Goal: Task Accomplishment & Management: Manage account settings

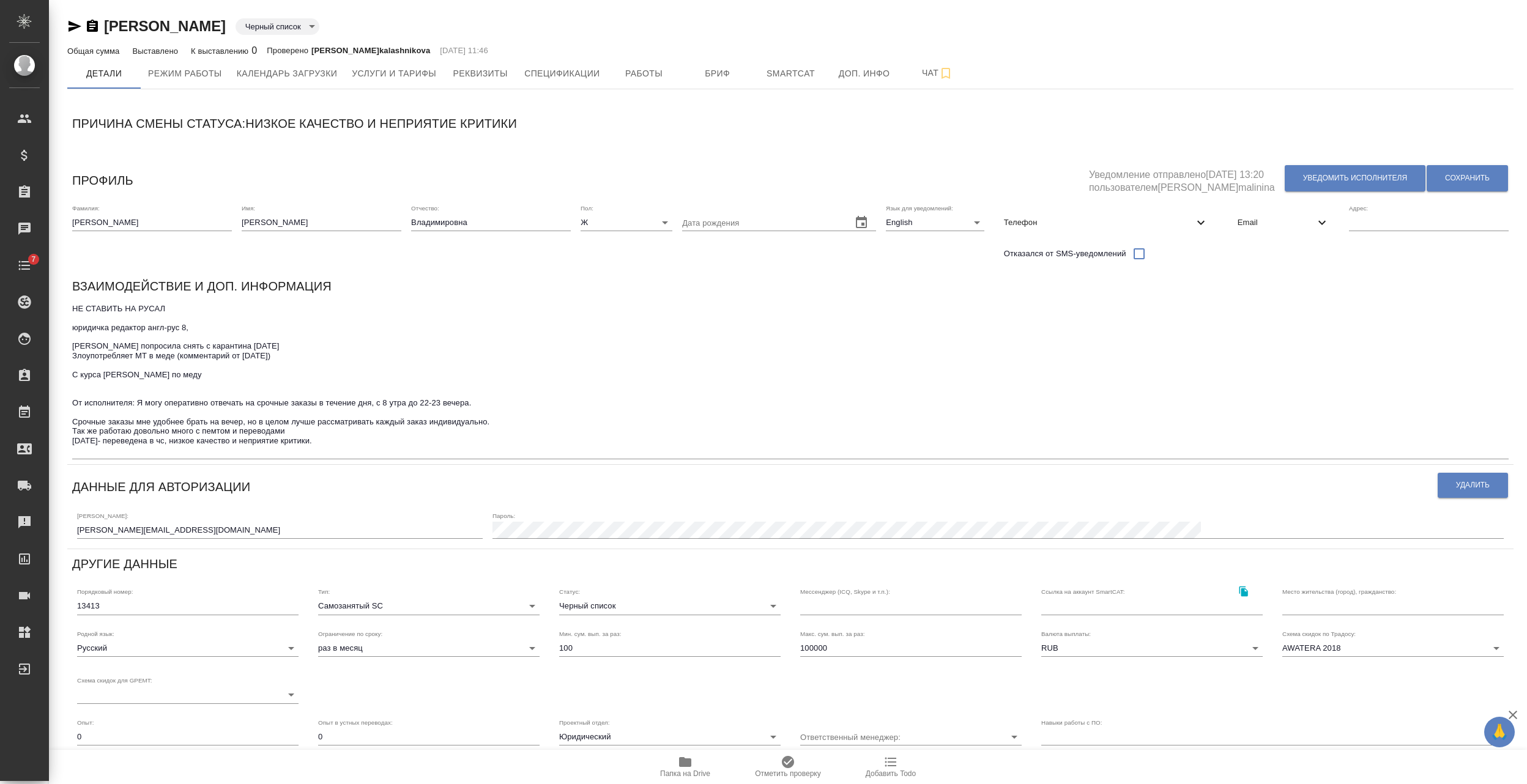
click at [93, 25] on icon "button" at bounding box center [92, 25] width 11 height 12
click at [918, 76] on span "Чат" at bounding box center [938, 73] width 59 height 15
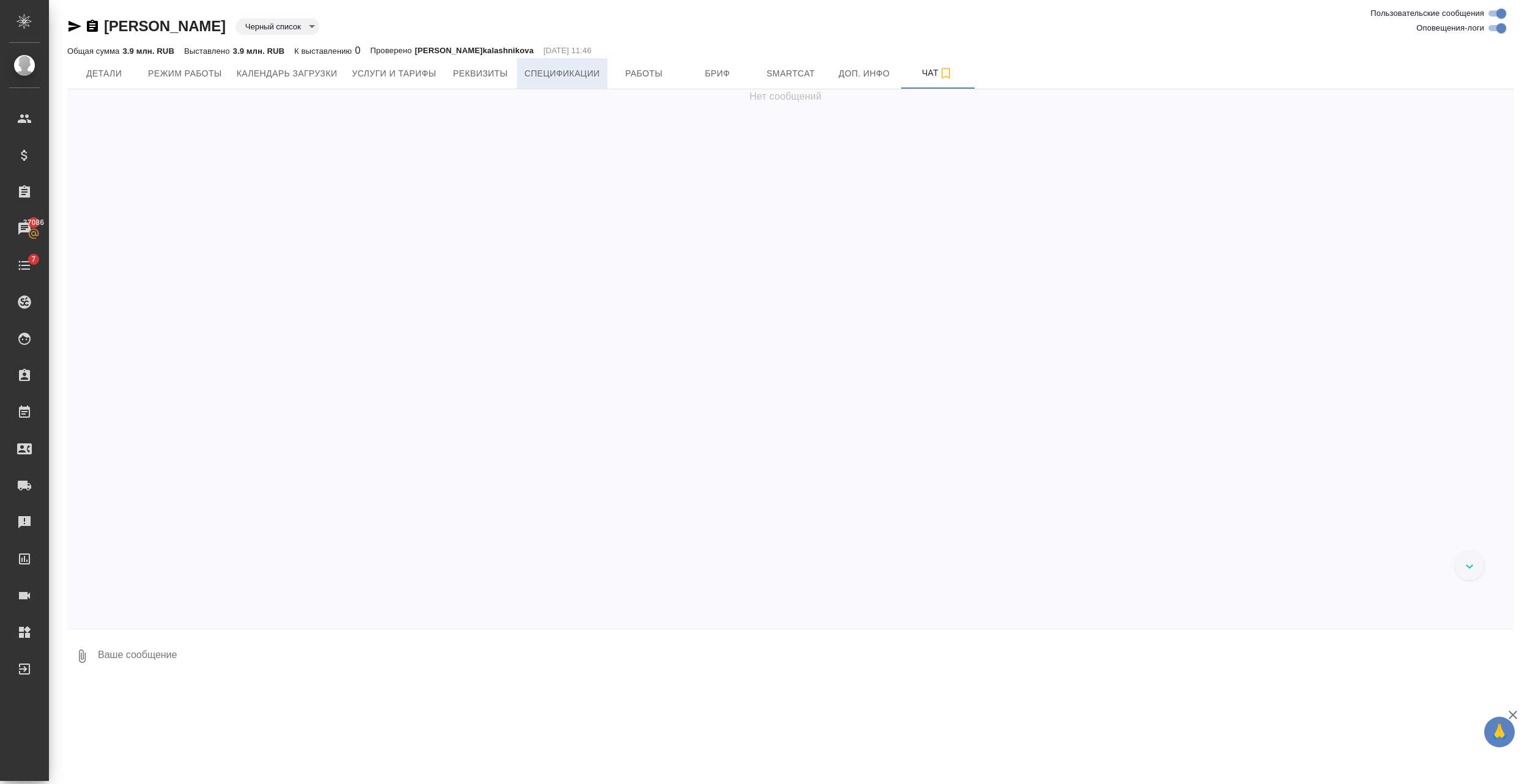
click at [570, 64] on button "Спецификации" at bounding box center [562, 73] width 90 height 31
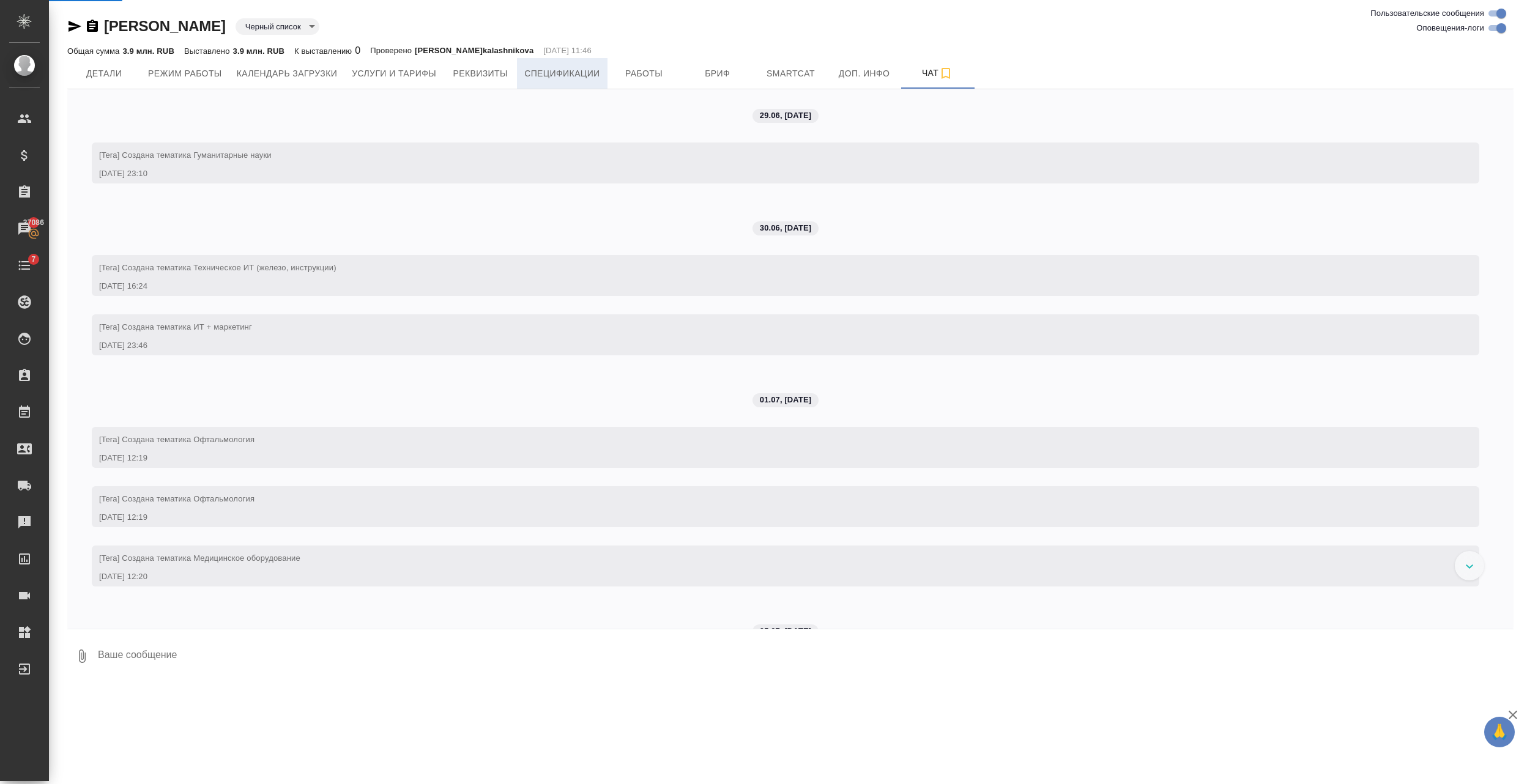
click at [568, 67] on span "Спецификации" at bounding box center [562, 73] width 75 height 15
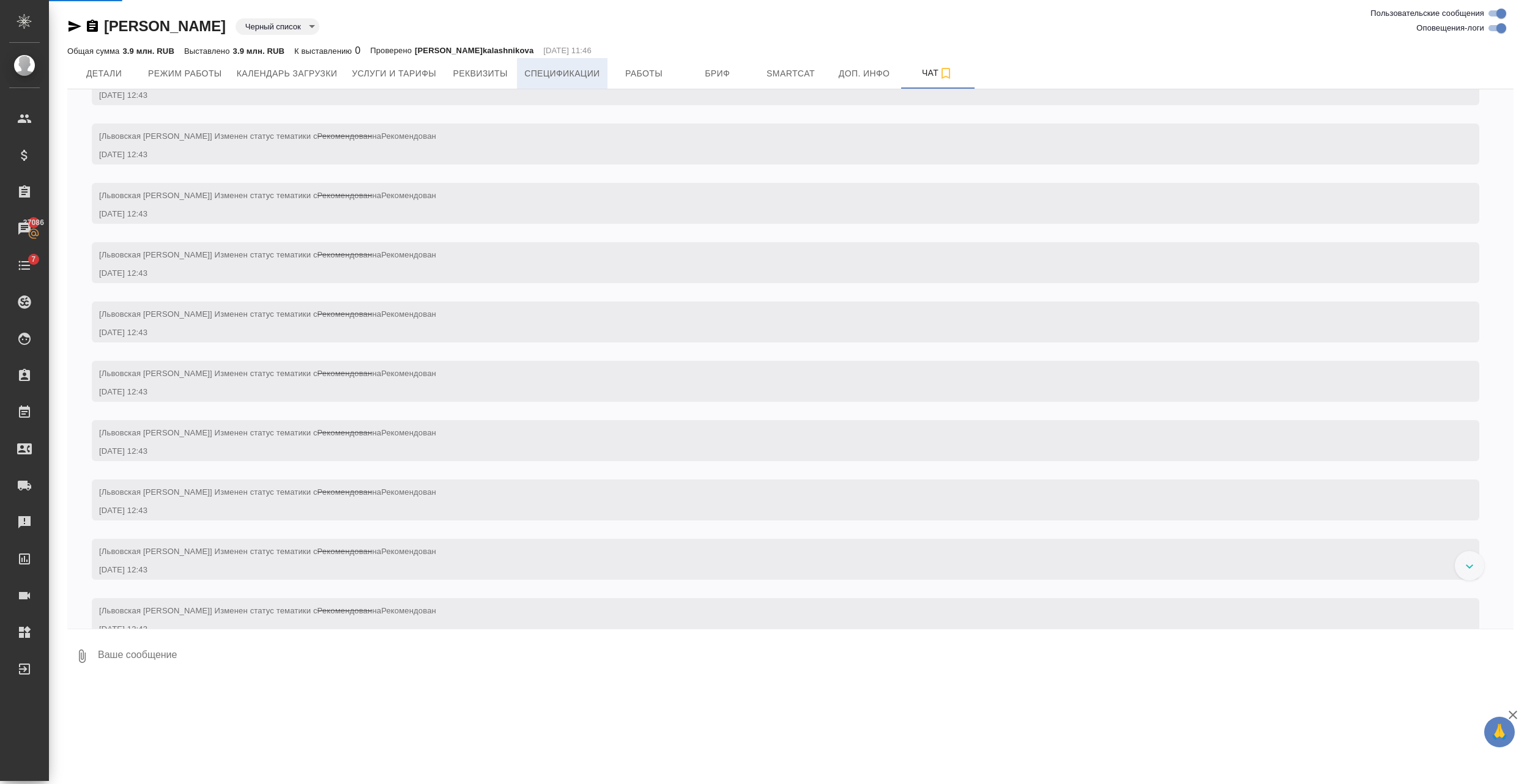
scroll to position [43934, 0]
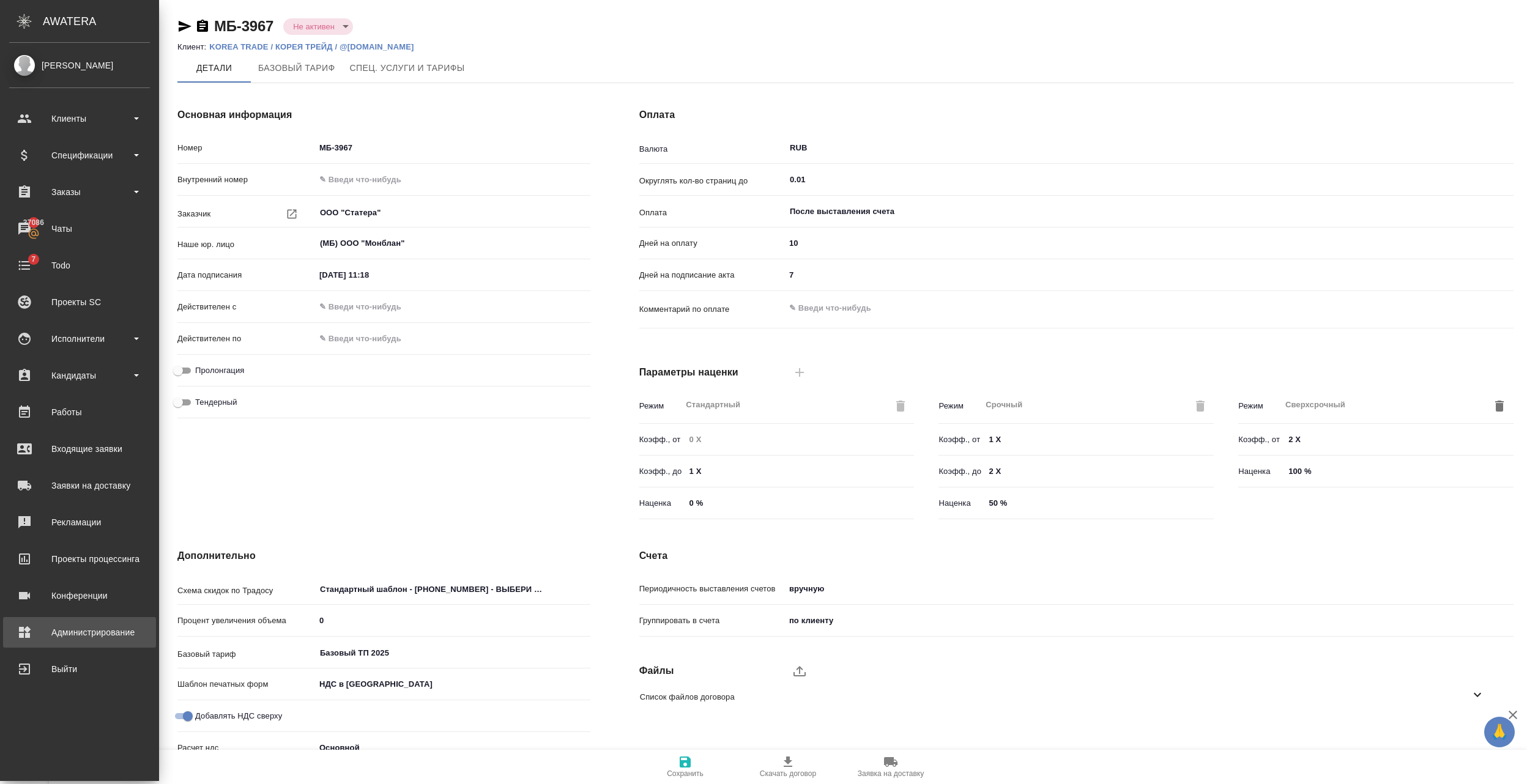
click at [37, 634] on div "Администрирование" at bounding box center [79, 632] width 141 height 18
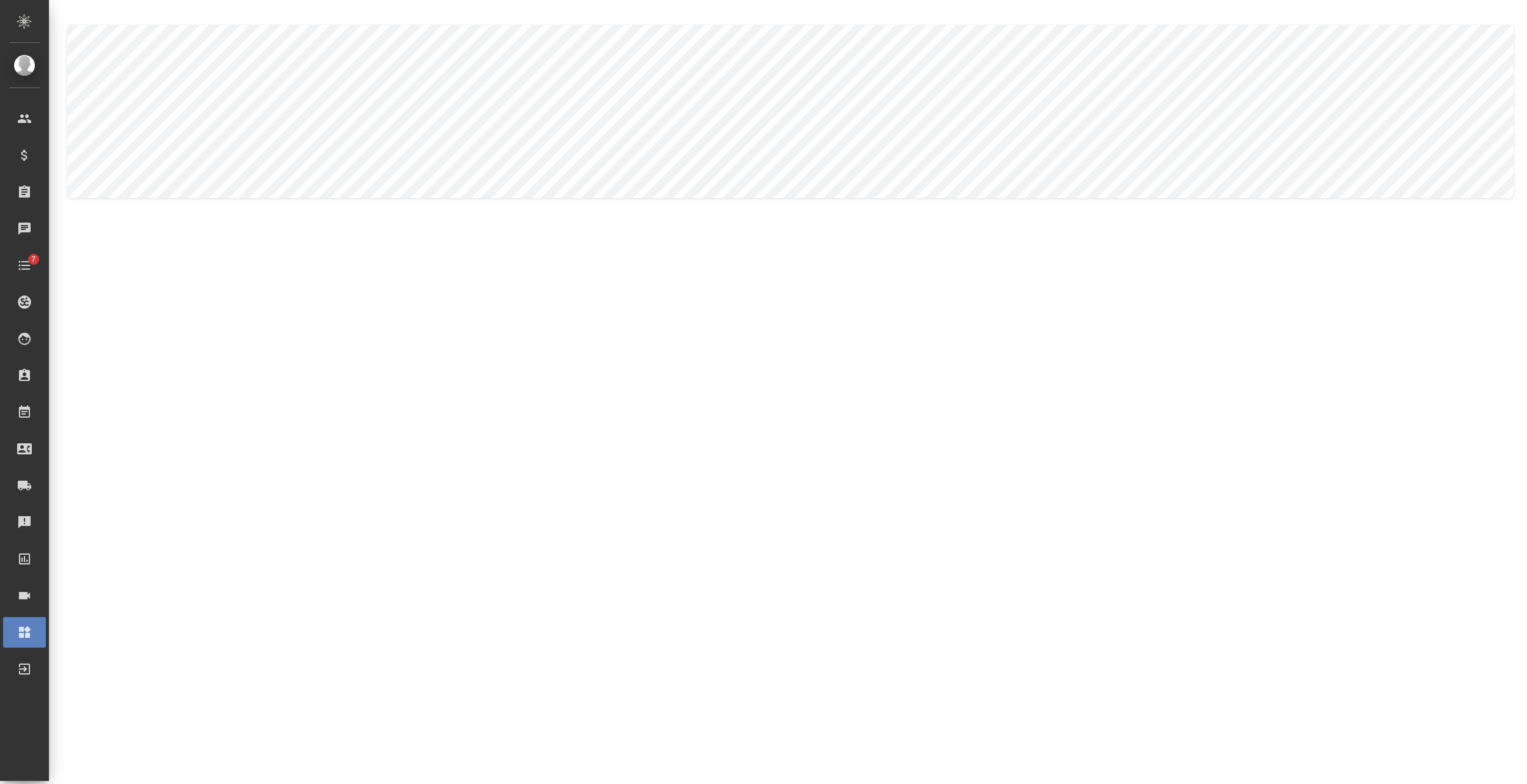
click at [317, 106] on body ".cls-1 fill:#fff; AWATERA Semenets Irina Клиенты Спецификации Заказы Чаты 7 Tod…" at bounding box center [764, 392] width 1527 height 784
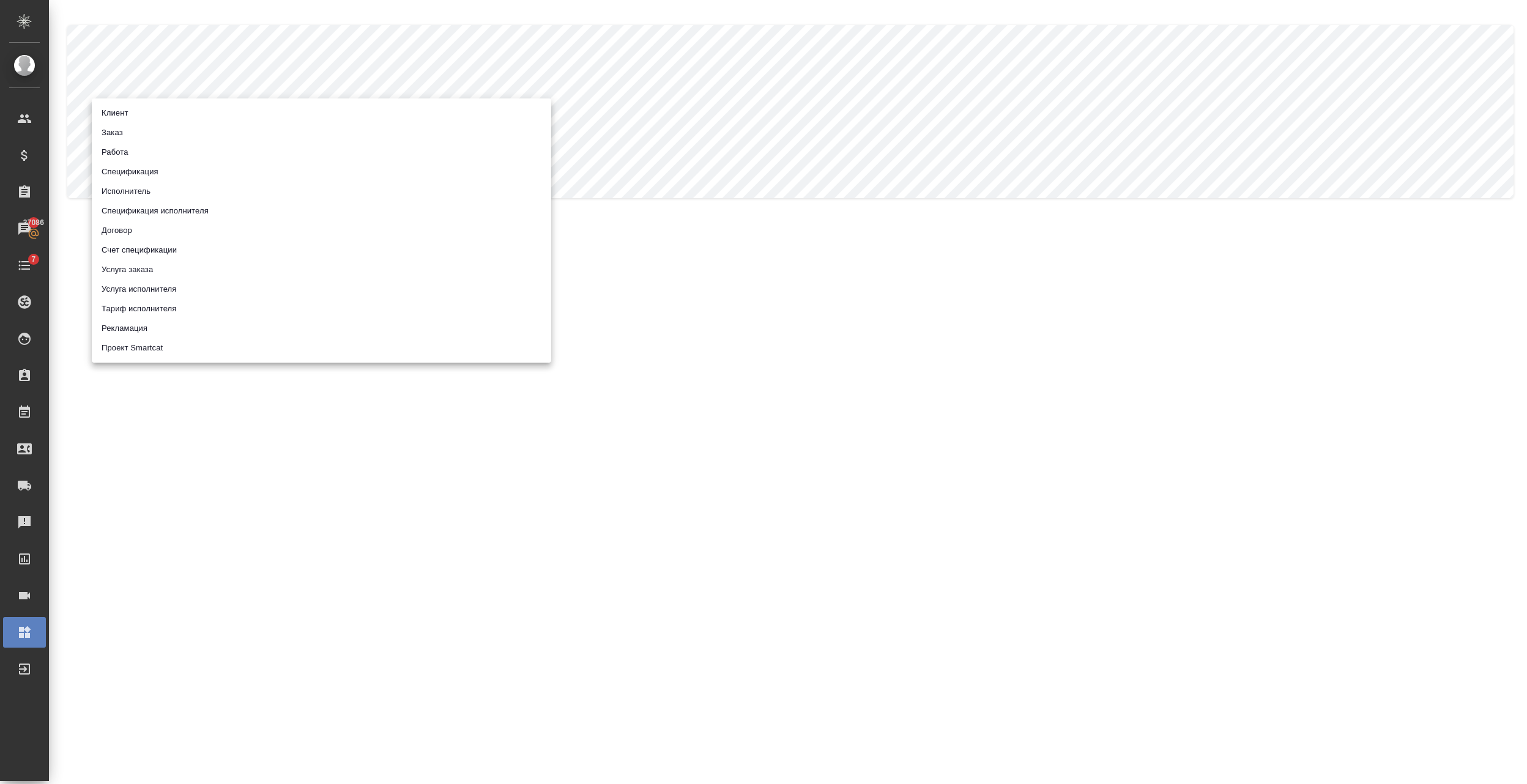
click at [148, 194] on li "Исполнитель" at bounding box center [321, 191] width 460 height 19
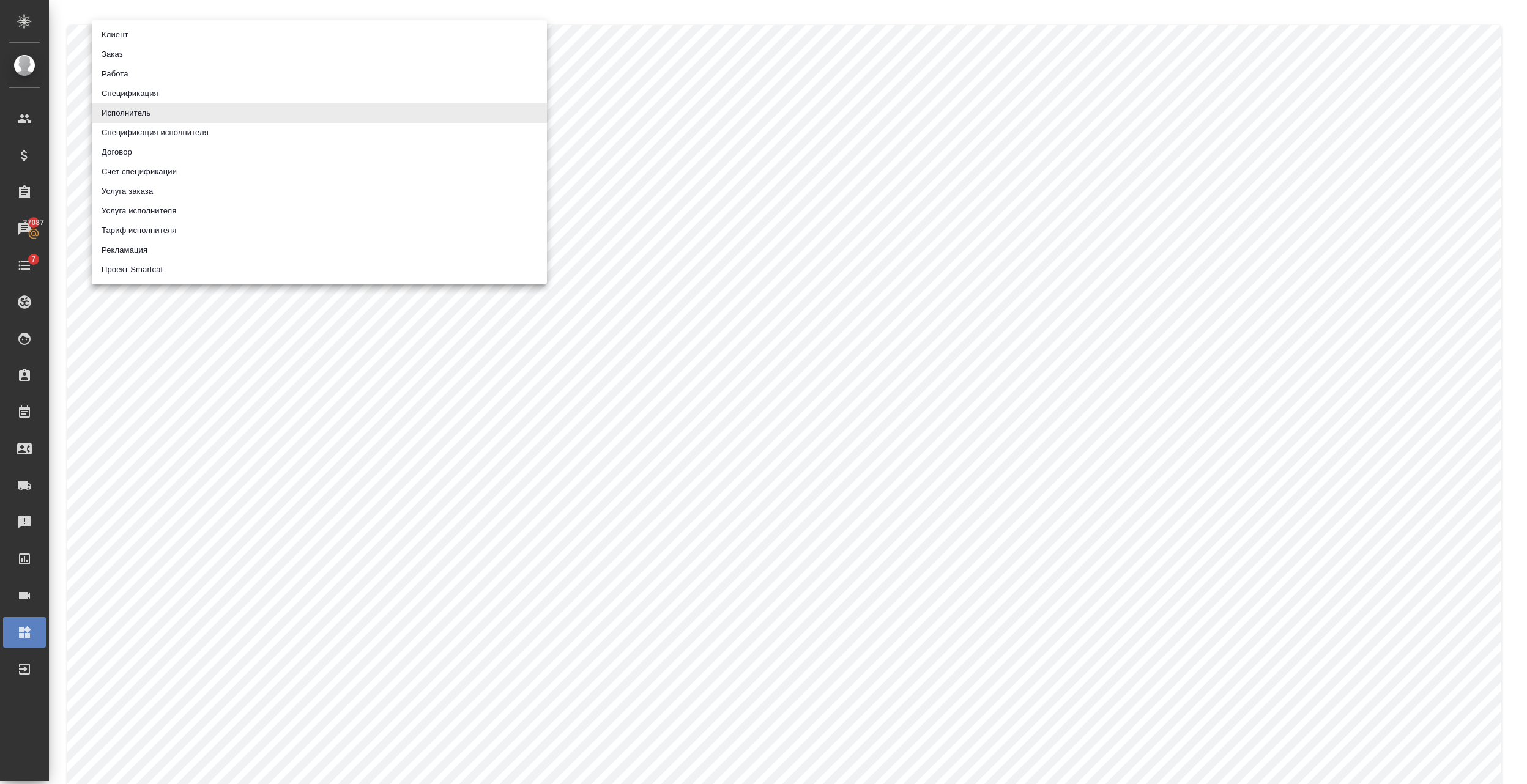
click at [222, 118] on body ".cls-1 fill:#fff; AWATERA Semenets Irina Клиенты Спецификации Заказы 37087 Чаты…" at bounding box center [764, 392] width 1527 height 784
click at [143, 130] on li "Спецификация исполнителя" at bounding box center [319, 132] width 455 height 19
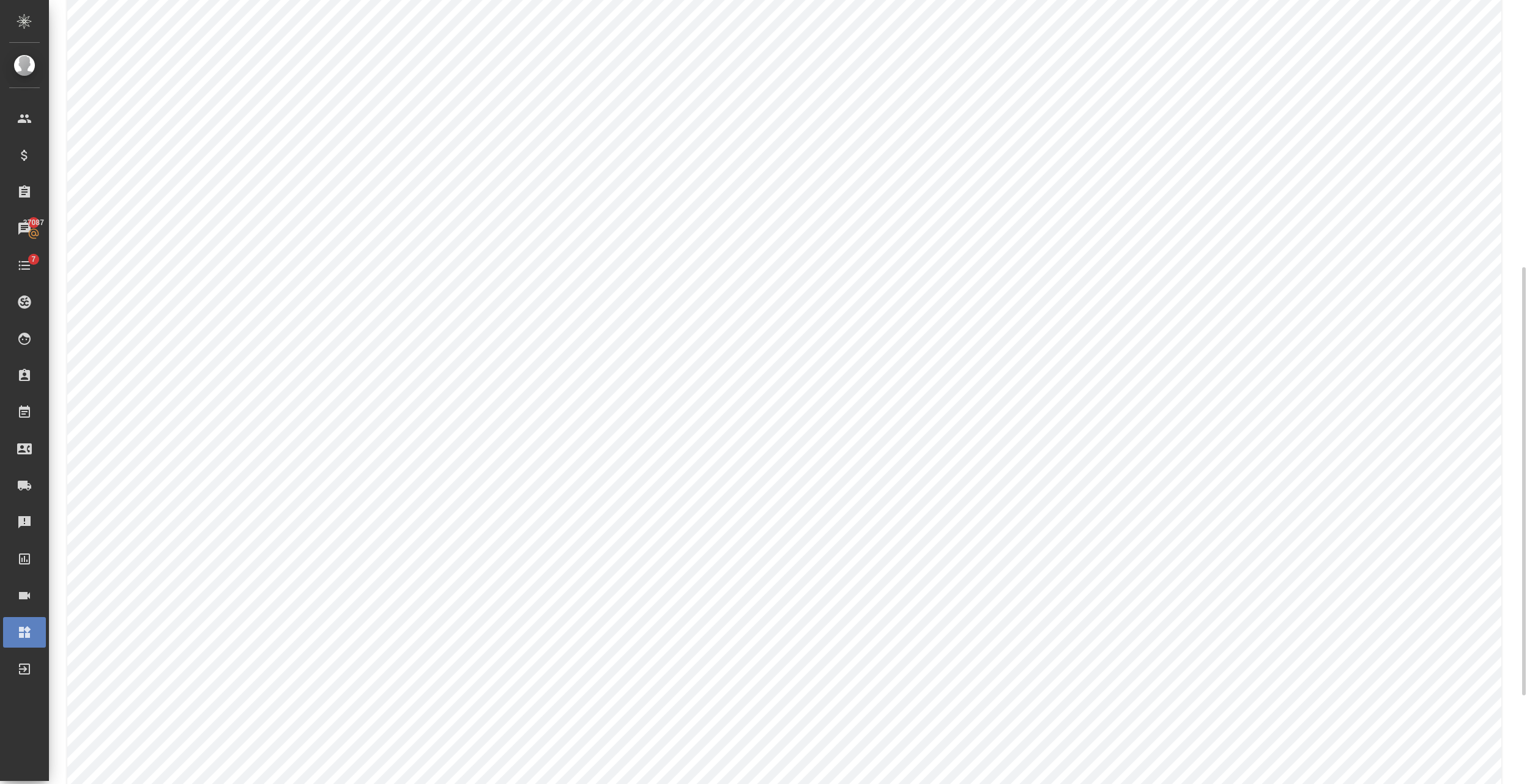
scroll to position [653, 0]
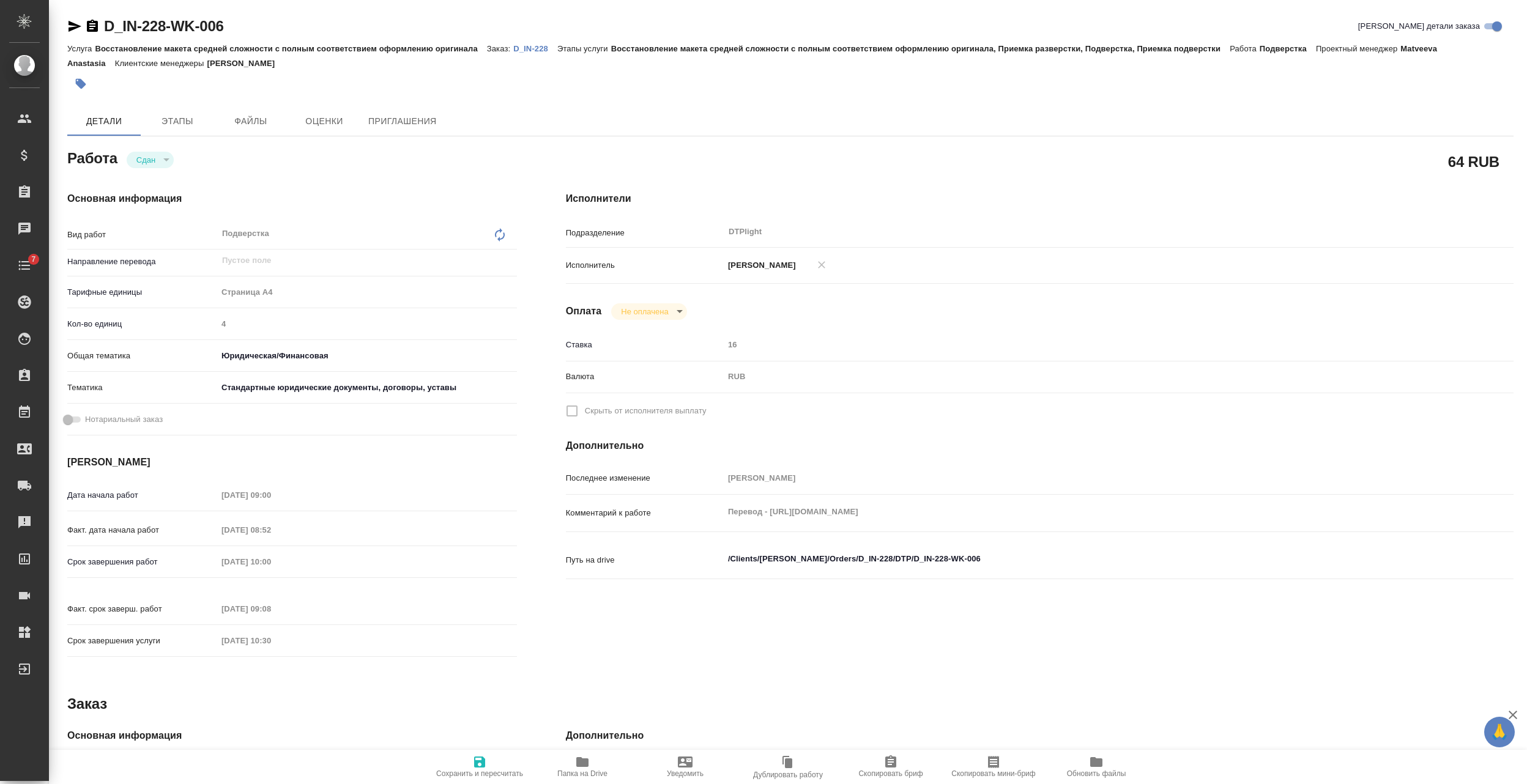
type textarea "x"
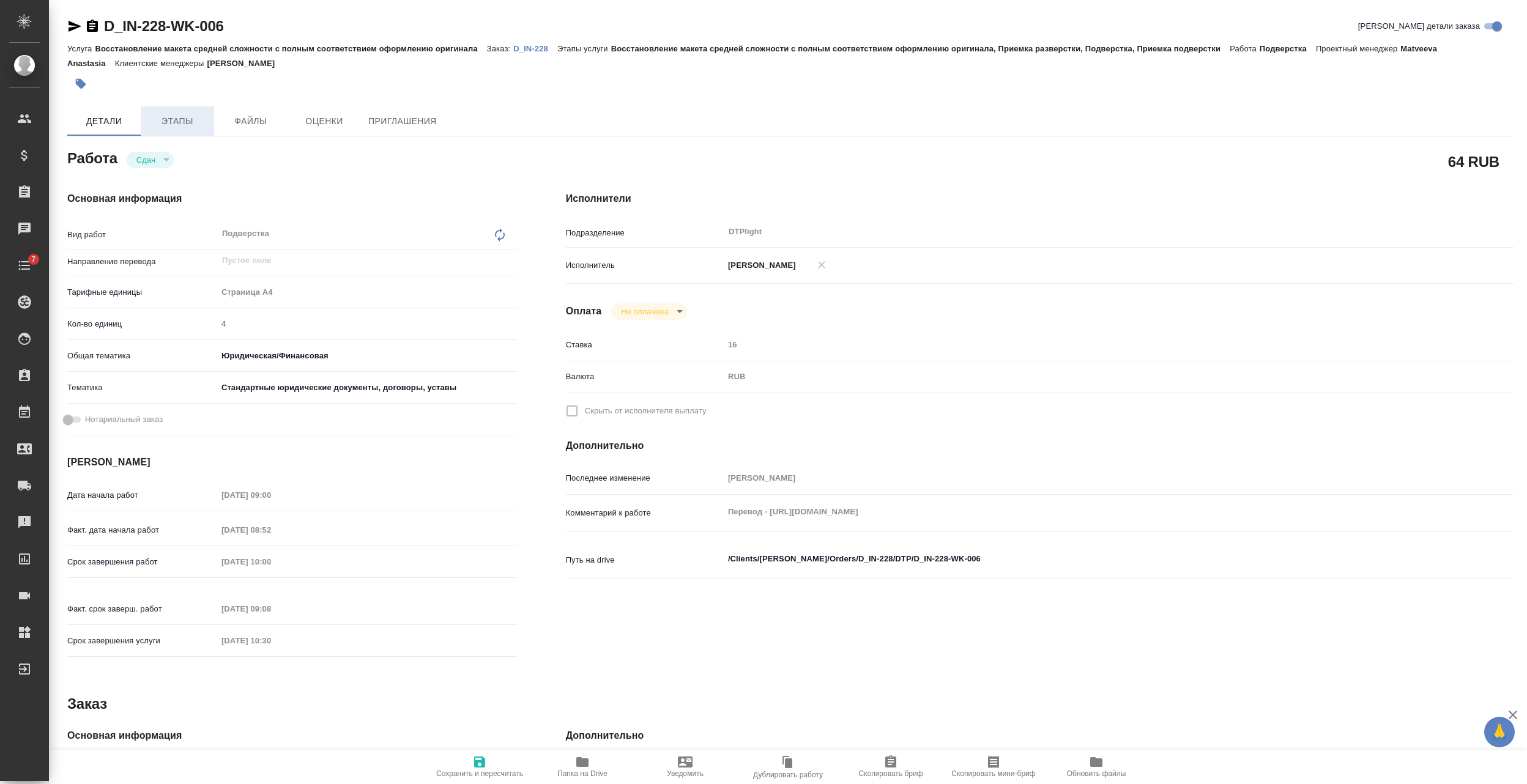
type textarea "x"
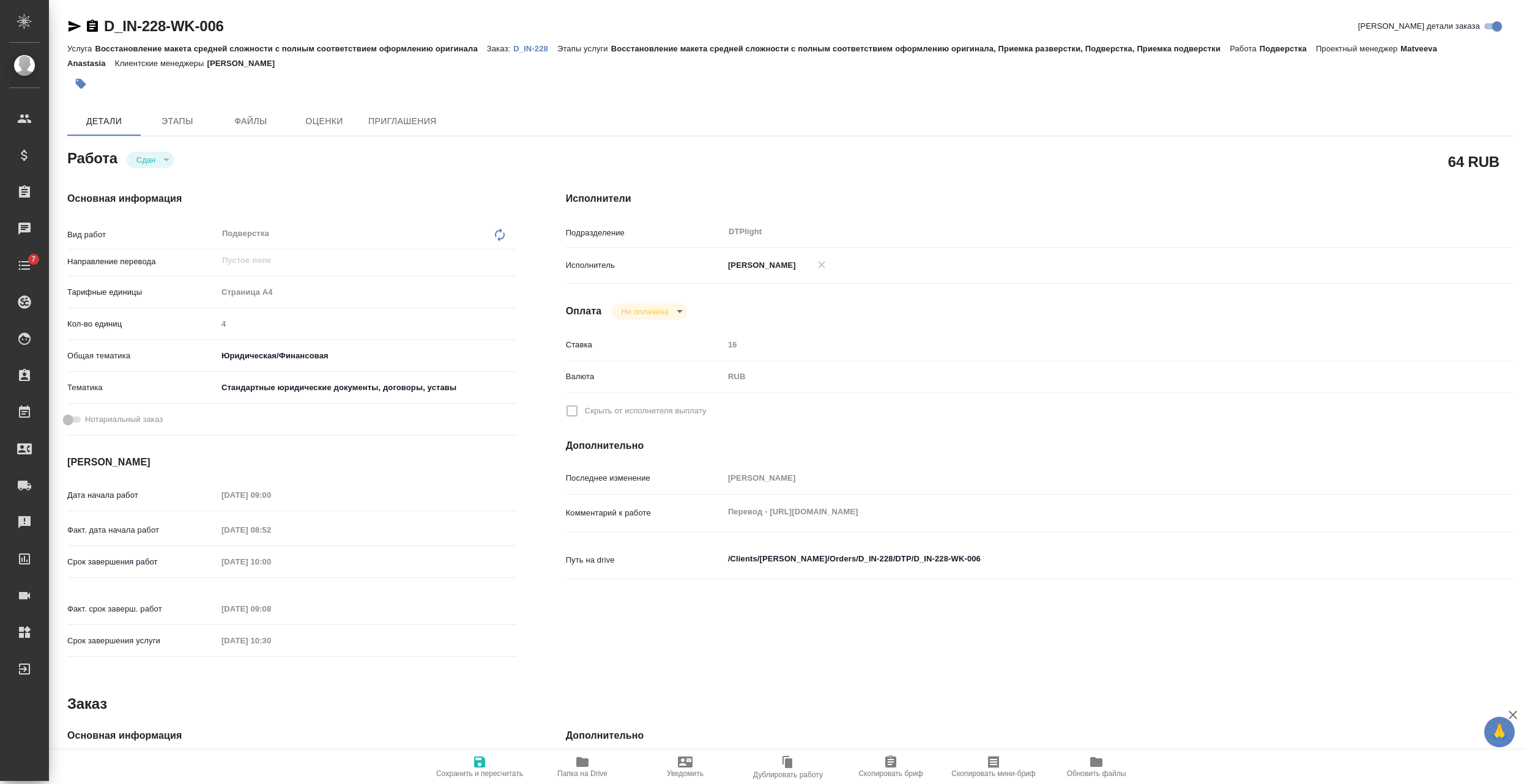
type textarea "x"
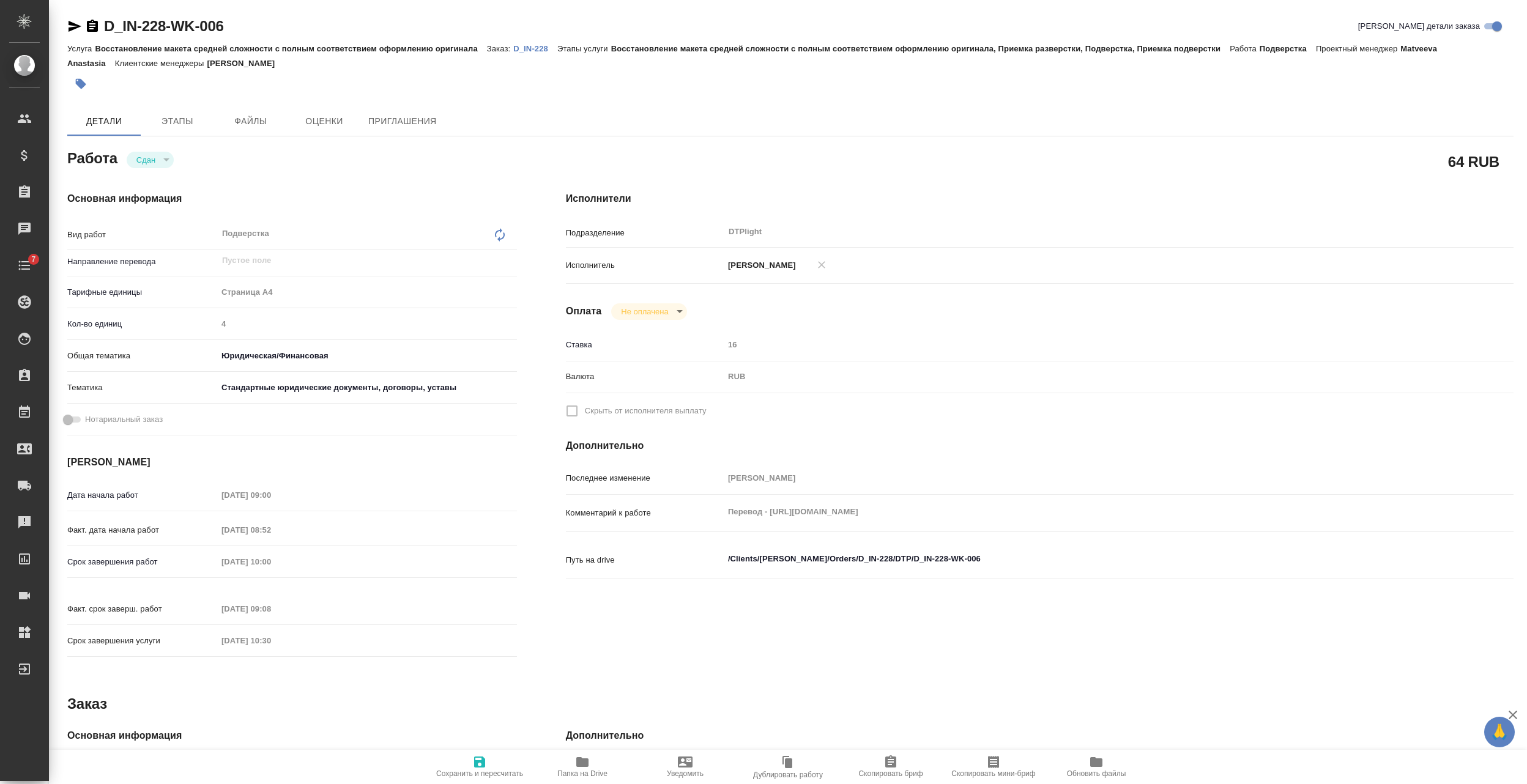
click at [532, 43] on link "D_IN-228" at bounding box center [535, 48] width 44 height 11
type textarea "x"
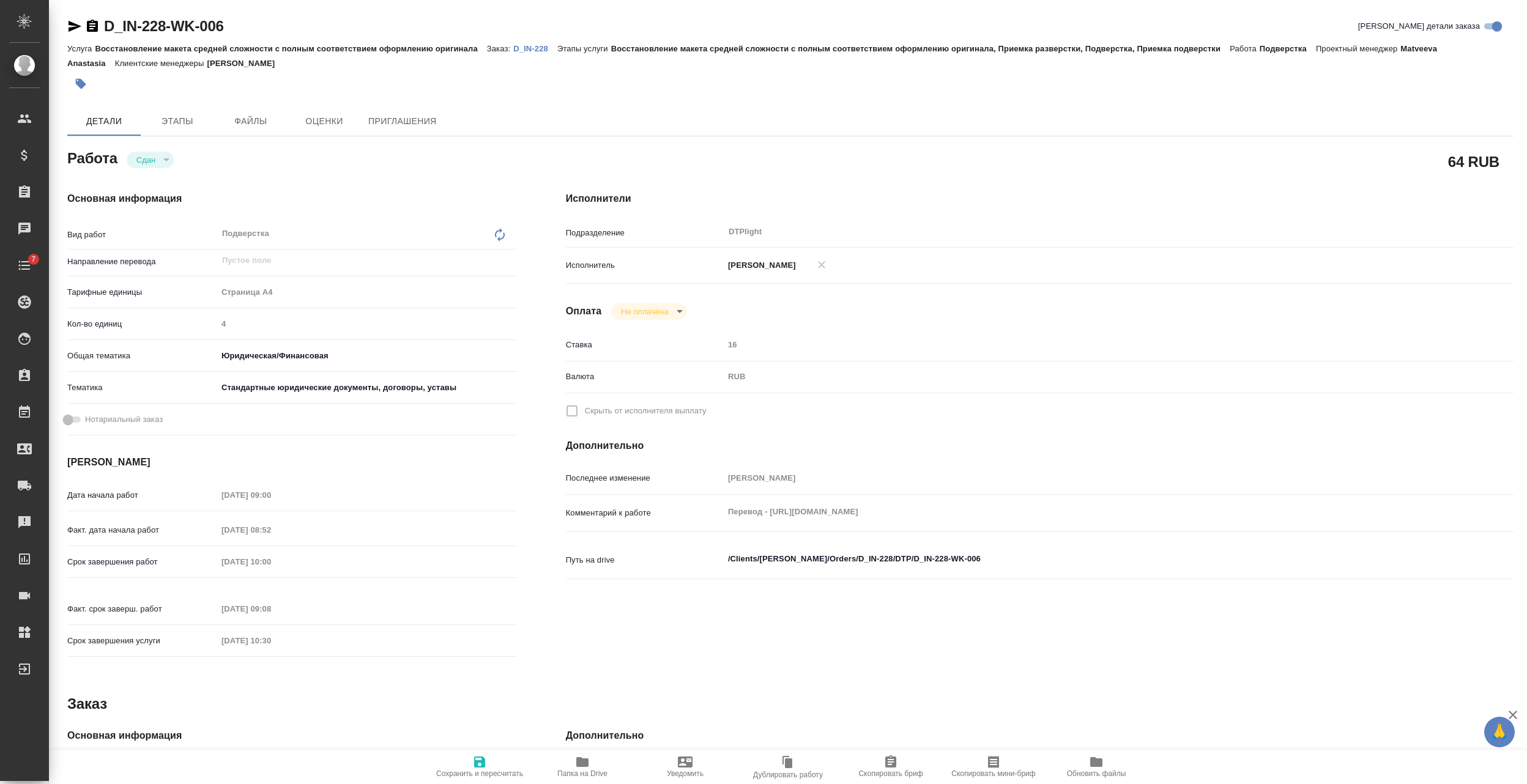
type textarea "x"
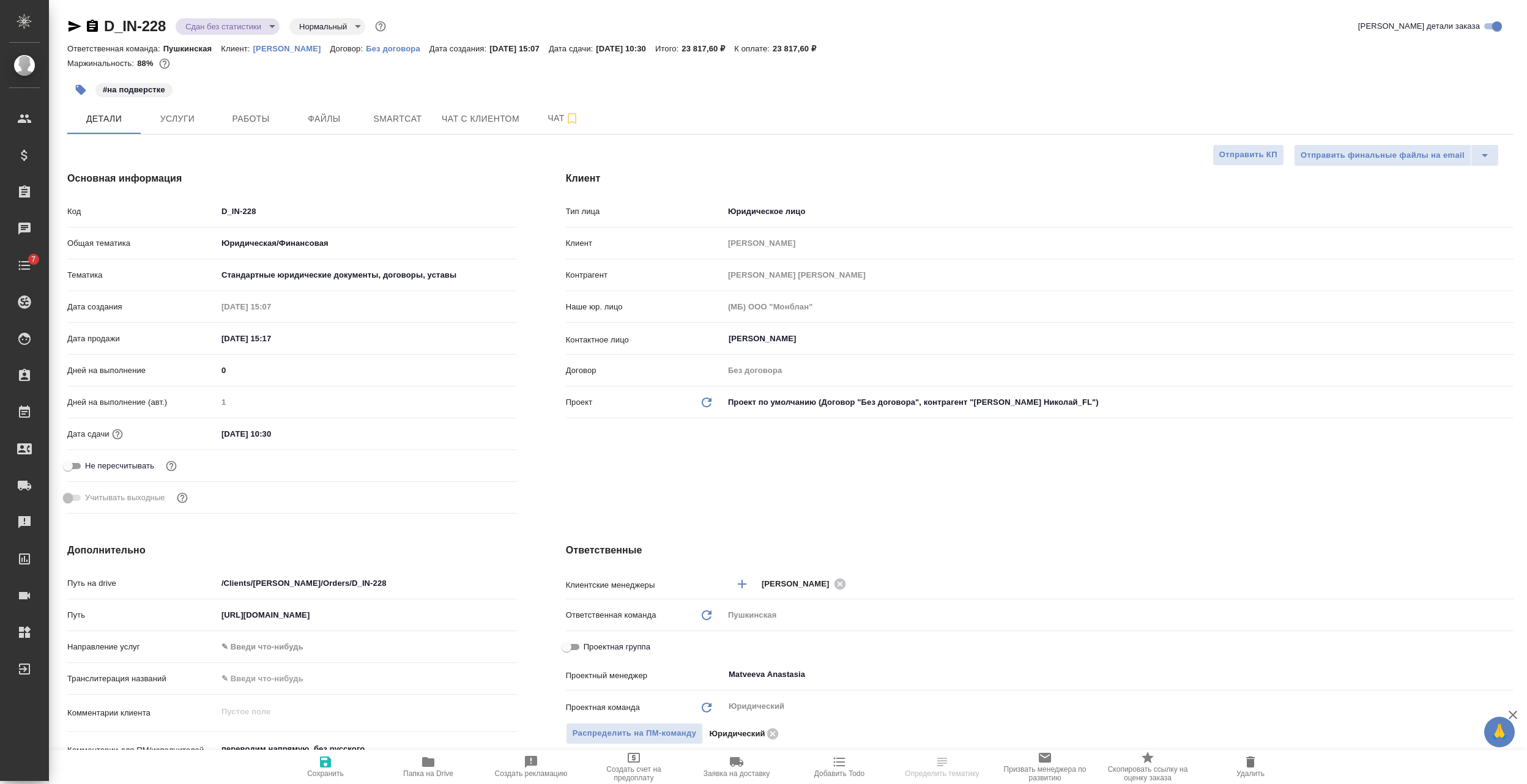
select select "RU"
click at [263, 118] on span "Работы" at bounding box center [251, 119] width 59 height 15
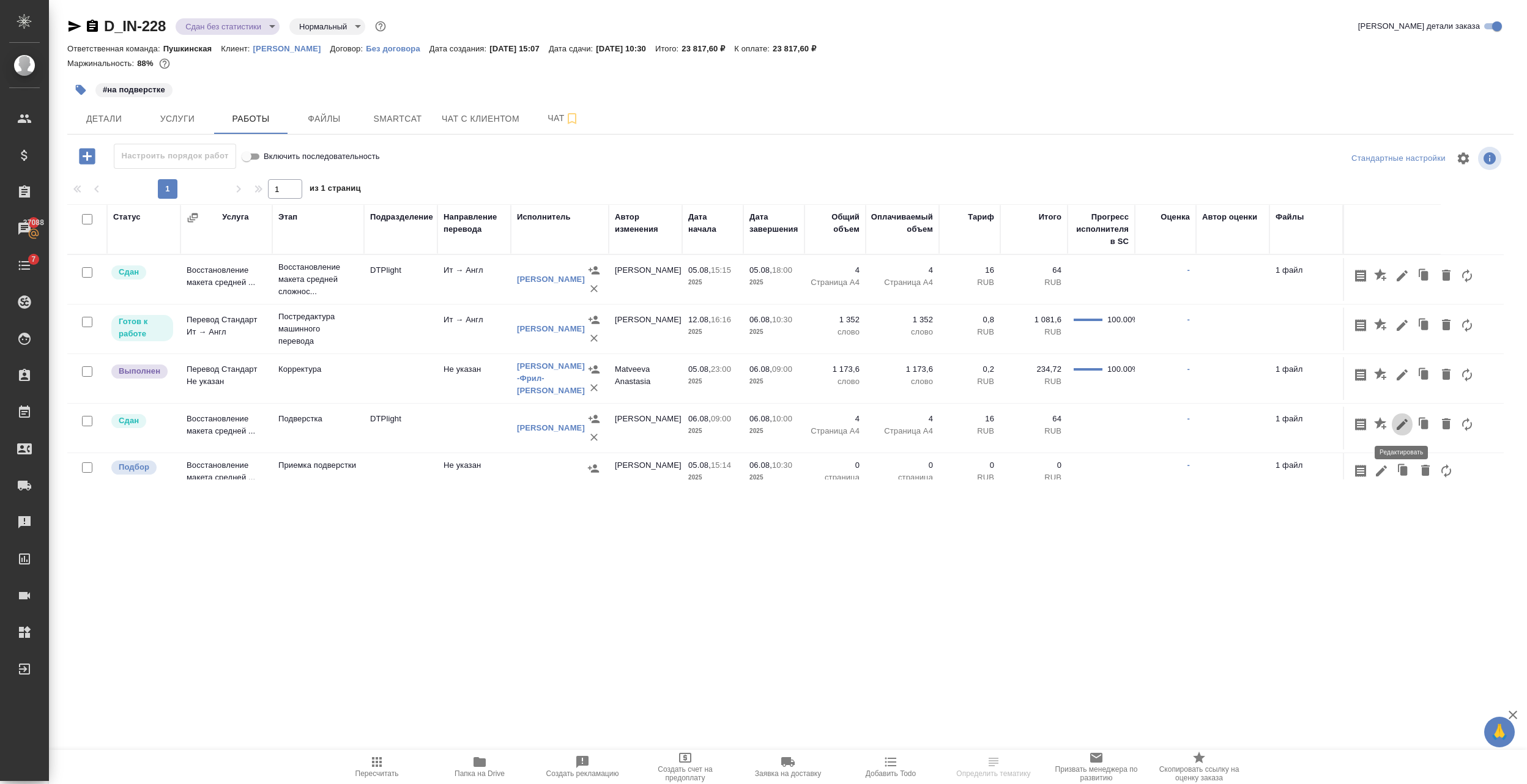
click at [1397, 422] on icon "button" at bounding box center [1402, 425] width 15 height 15
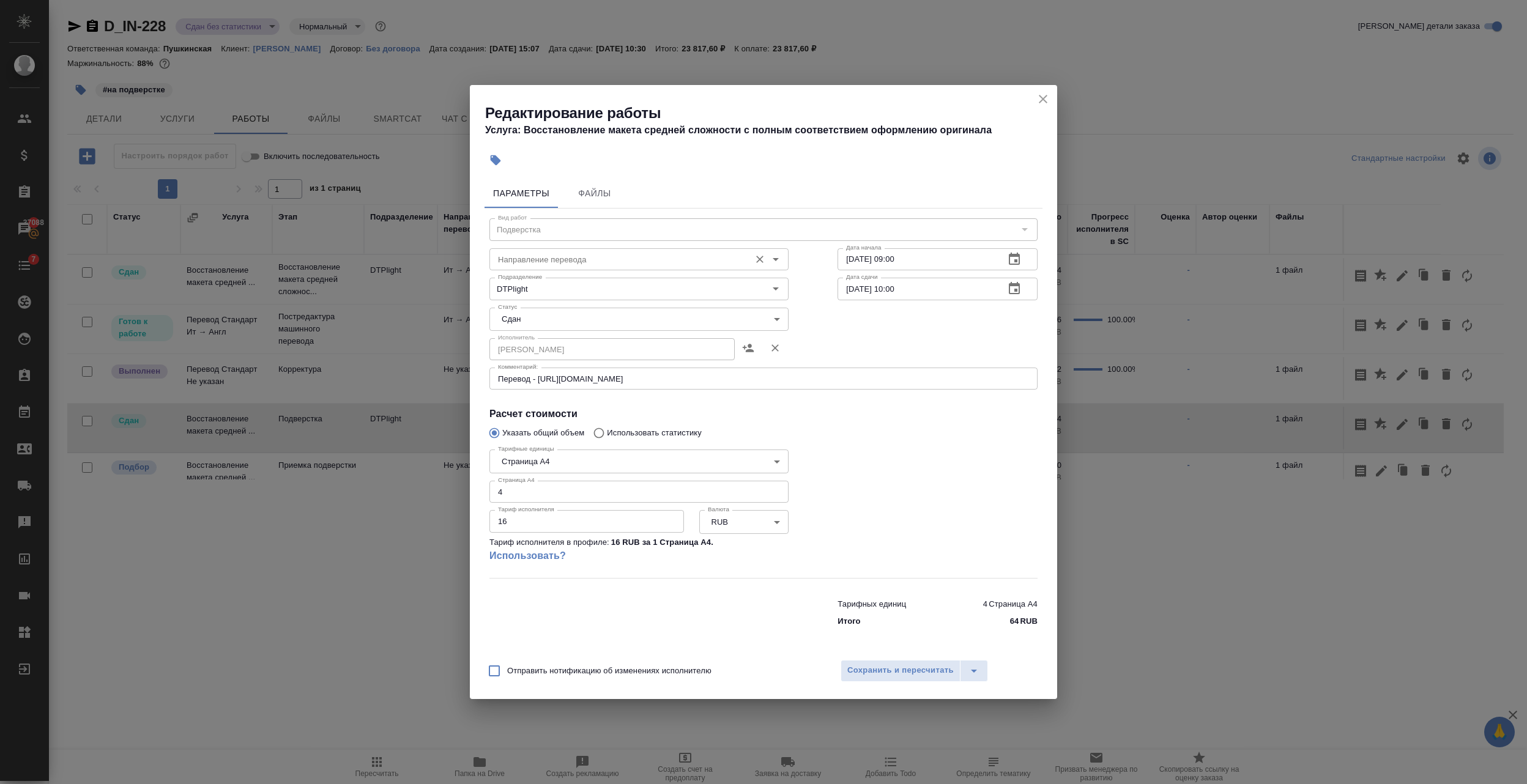
click at [543, 263] on input "Направление перевода" at bounding box center [619, 259] width 251 height 15
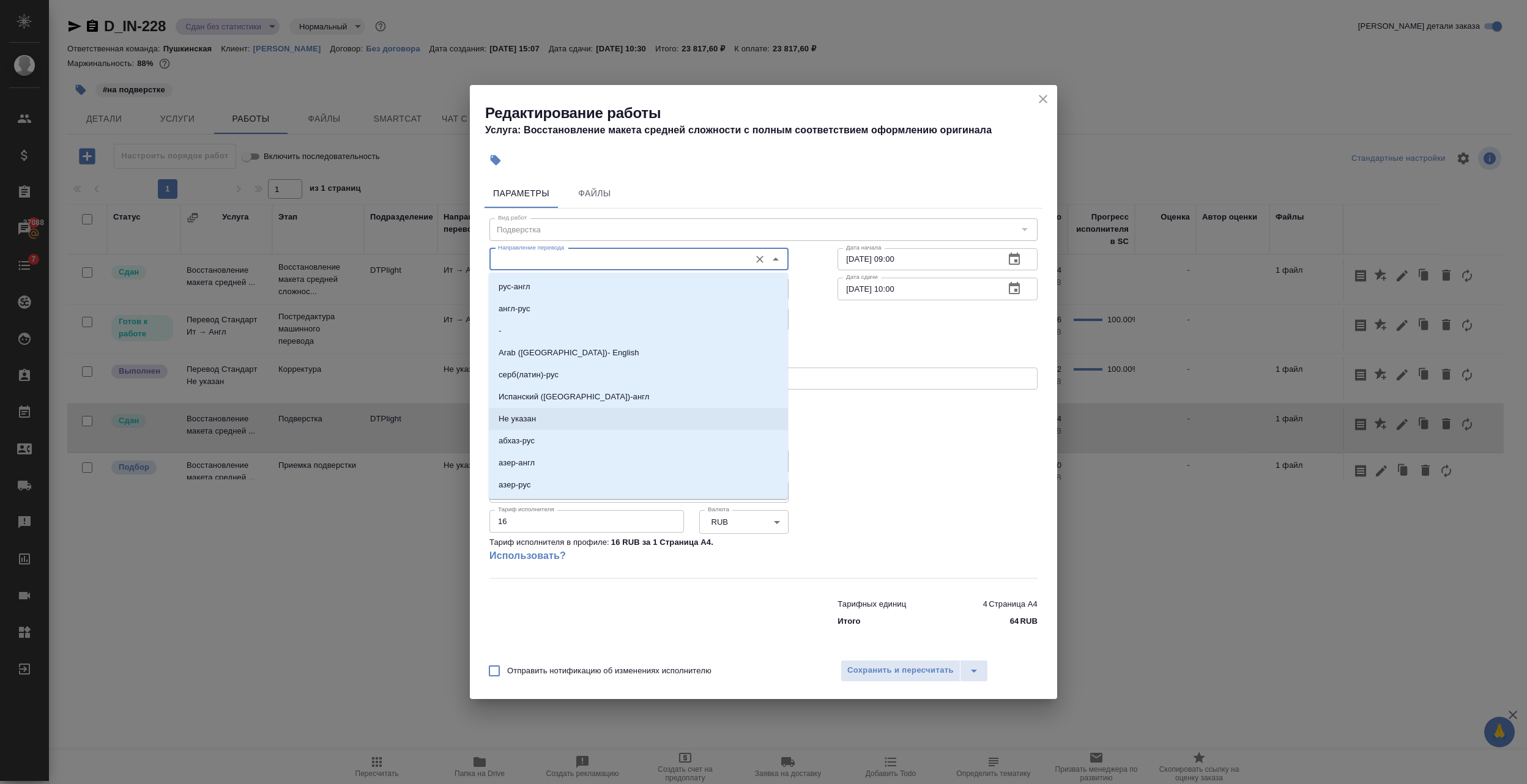
click at [528, 419] on p "Не указан" at bounding box center [518, 419] width 37 height 12
type input "Не указан"
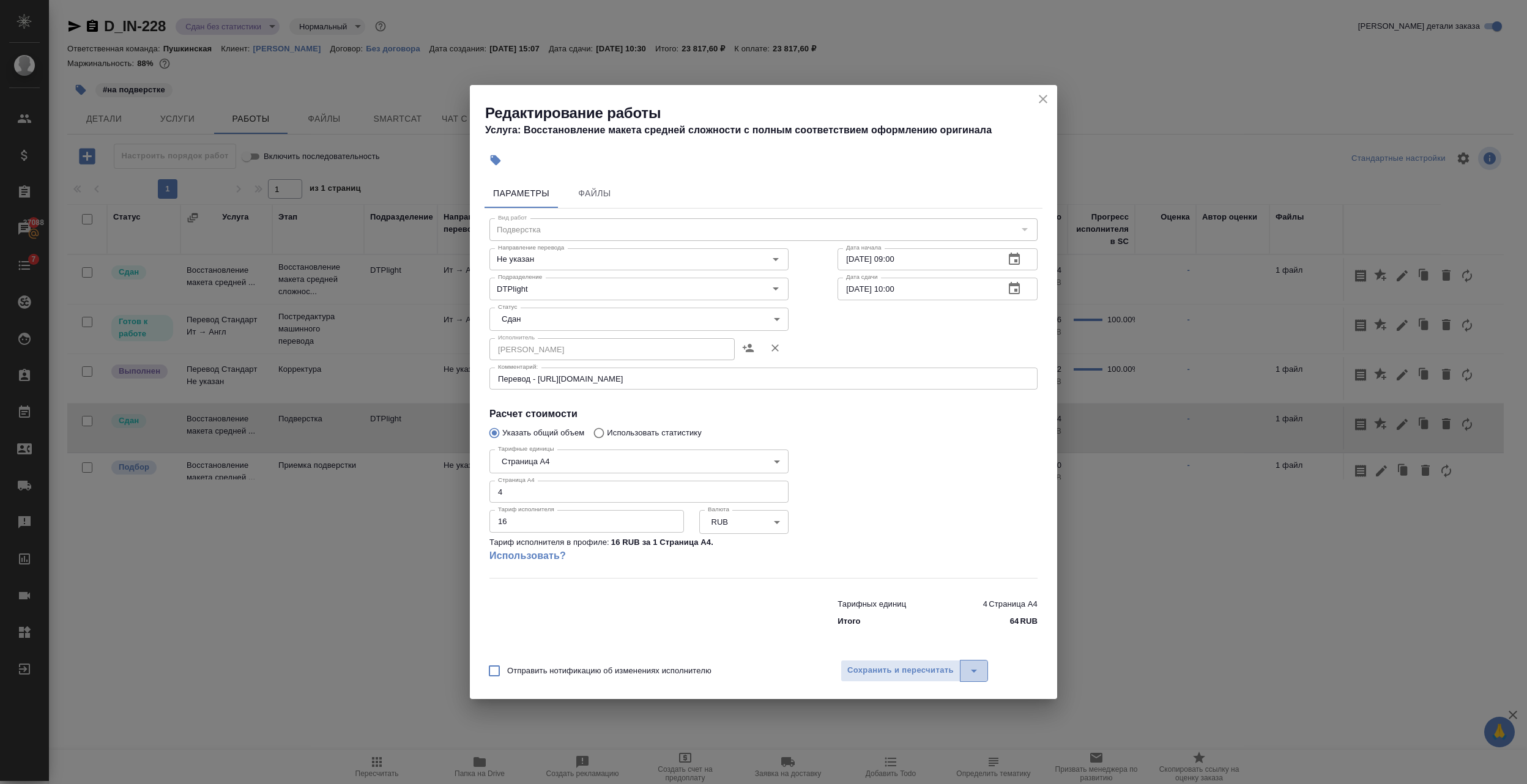
click at [979, 676] on icon "split button" at bounding box center [974, 671] width 15 height 15
click at [890, 627] on li "Сохранить" at bounding box center [915, 624] width 148 height 19
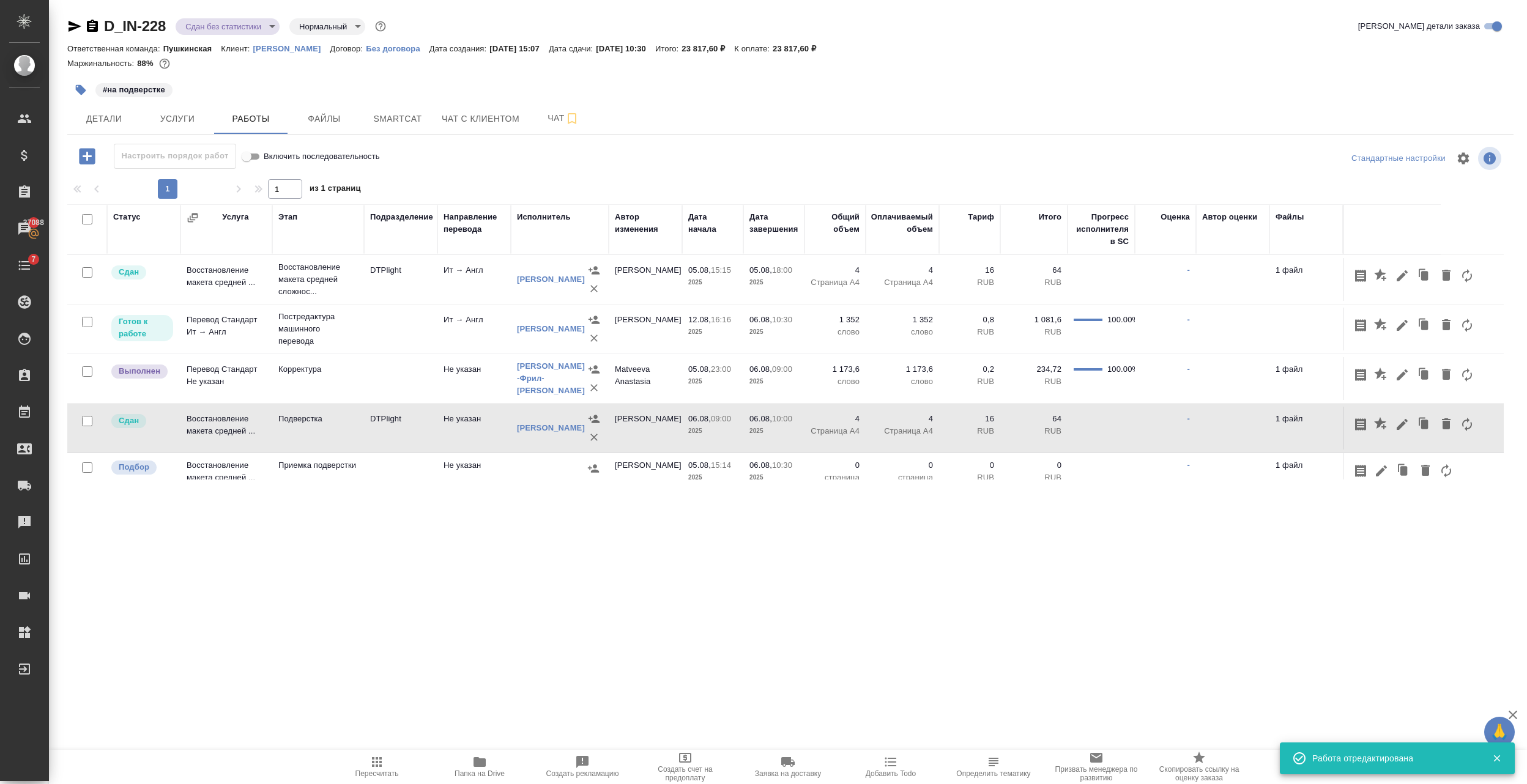
click at [615, 586] on div ".cls-1 fill:#fff; AWATERA Semenets Irina Клиенты Спецификации Заказы 37088 Чаты…" at bounding box center [764, 392] width 1527 height 784
click at [393, 120] on span "Smartcat" at bounding box center [397, 119] width 59 height 15
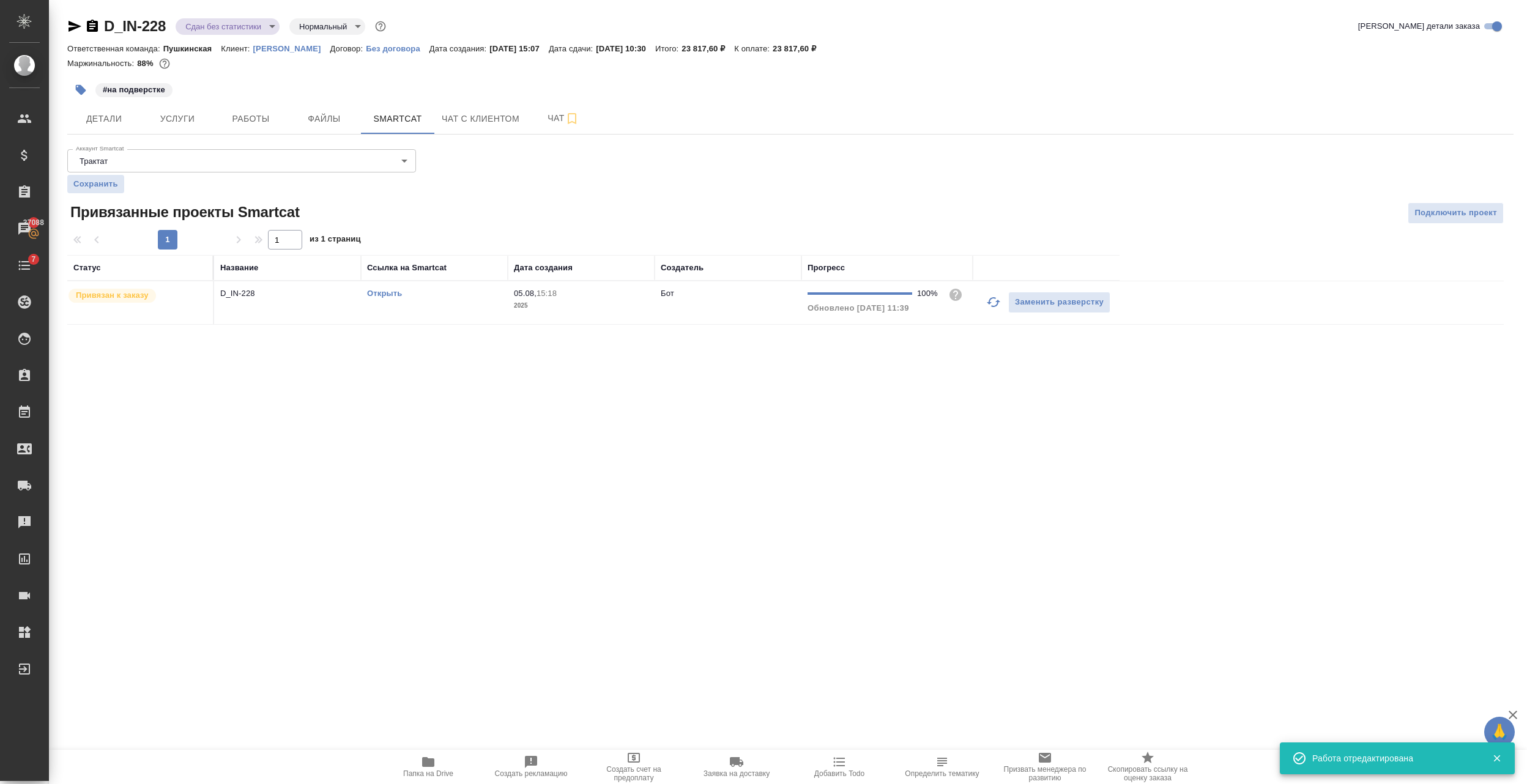
click at [305, 311] on td "D_IN-228" at bounding box center [288, 303] width 147 height 43
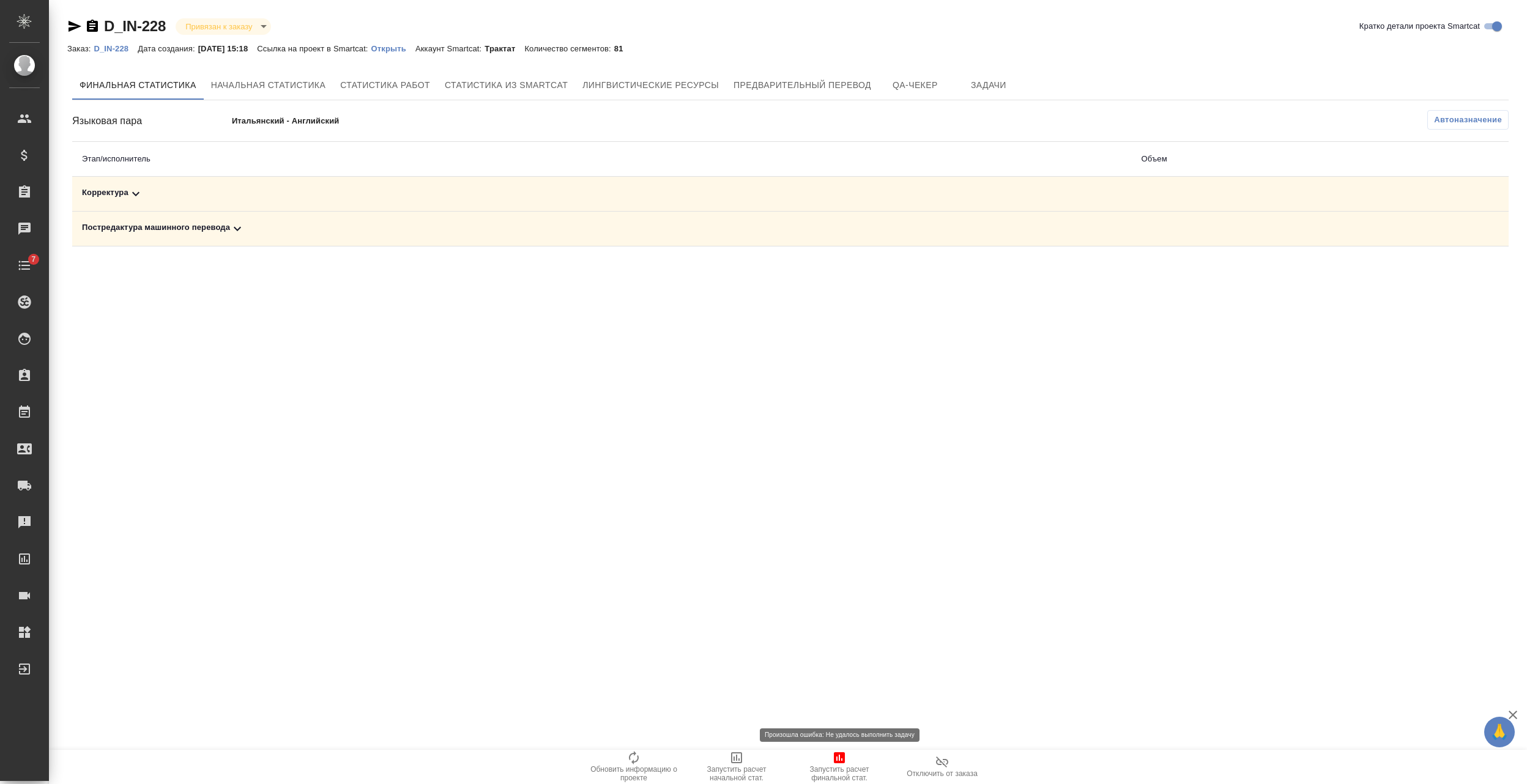
click at [840, 765] on span "Запустить расчет финальной стат." at bounding box center [840, 774] width 88 height 17
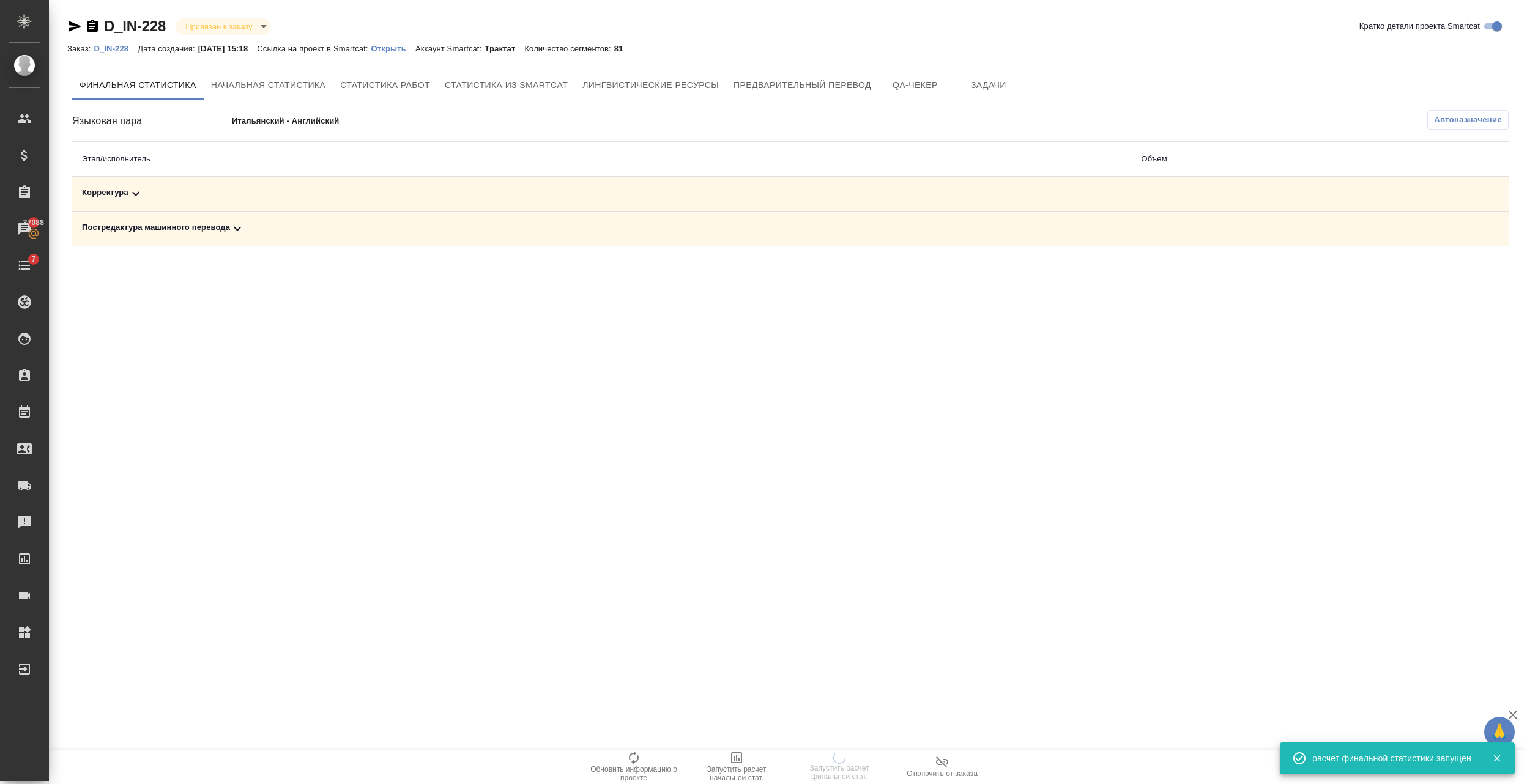
click at [109, 50] on p "D_IN-228" at bounding box center [116, 49] width 44 height 9
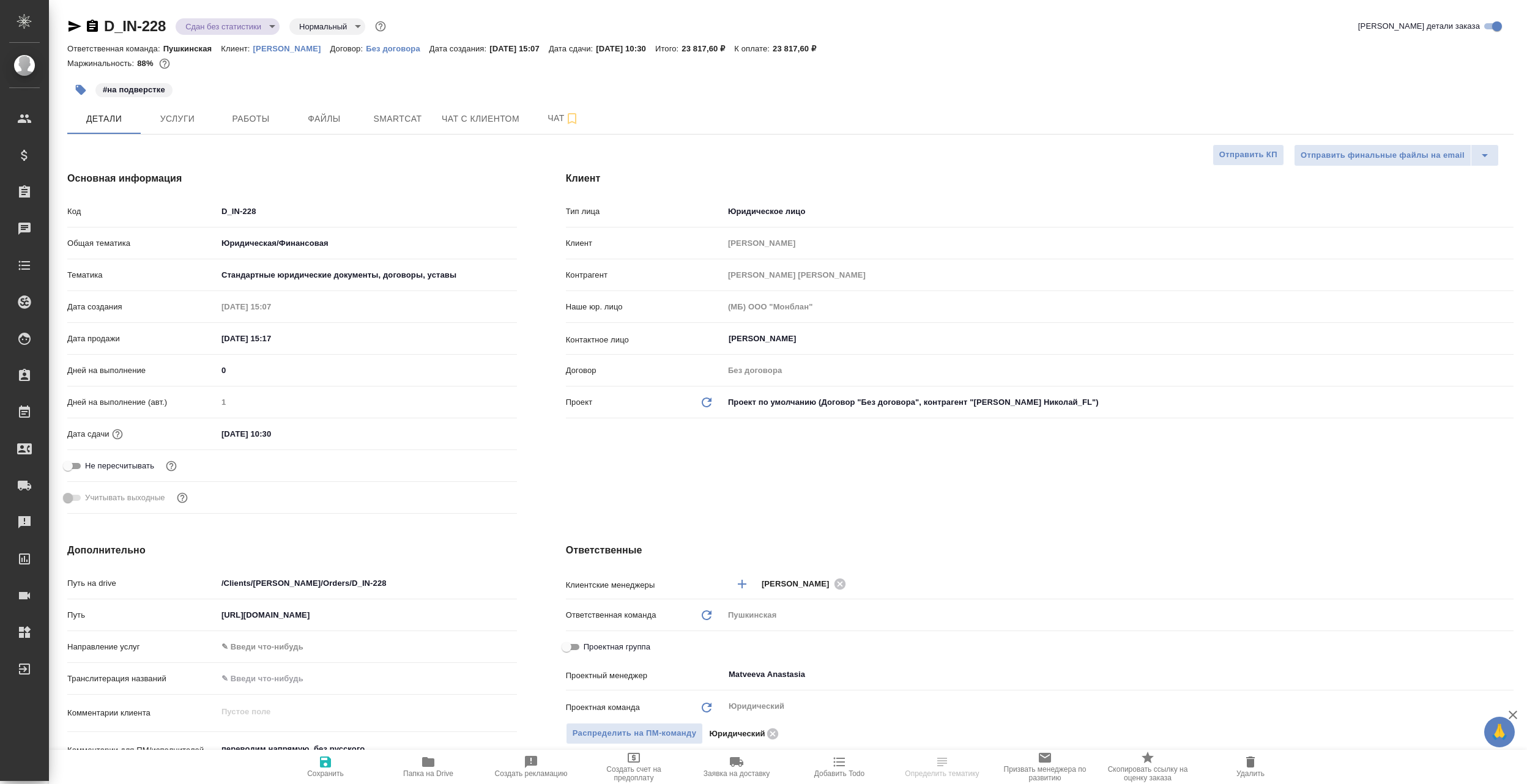
select select "RU"
type textarea "x"
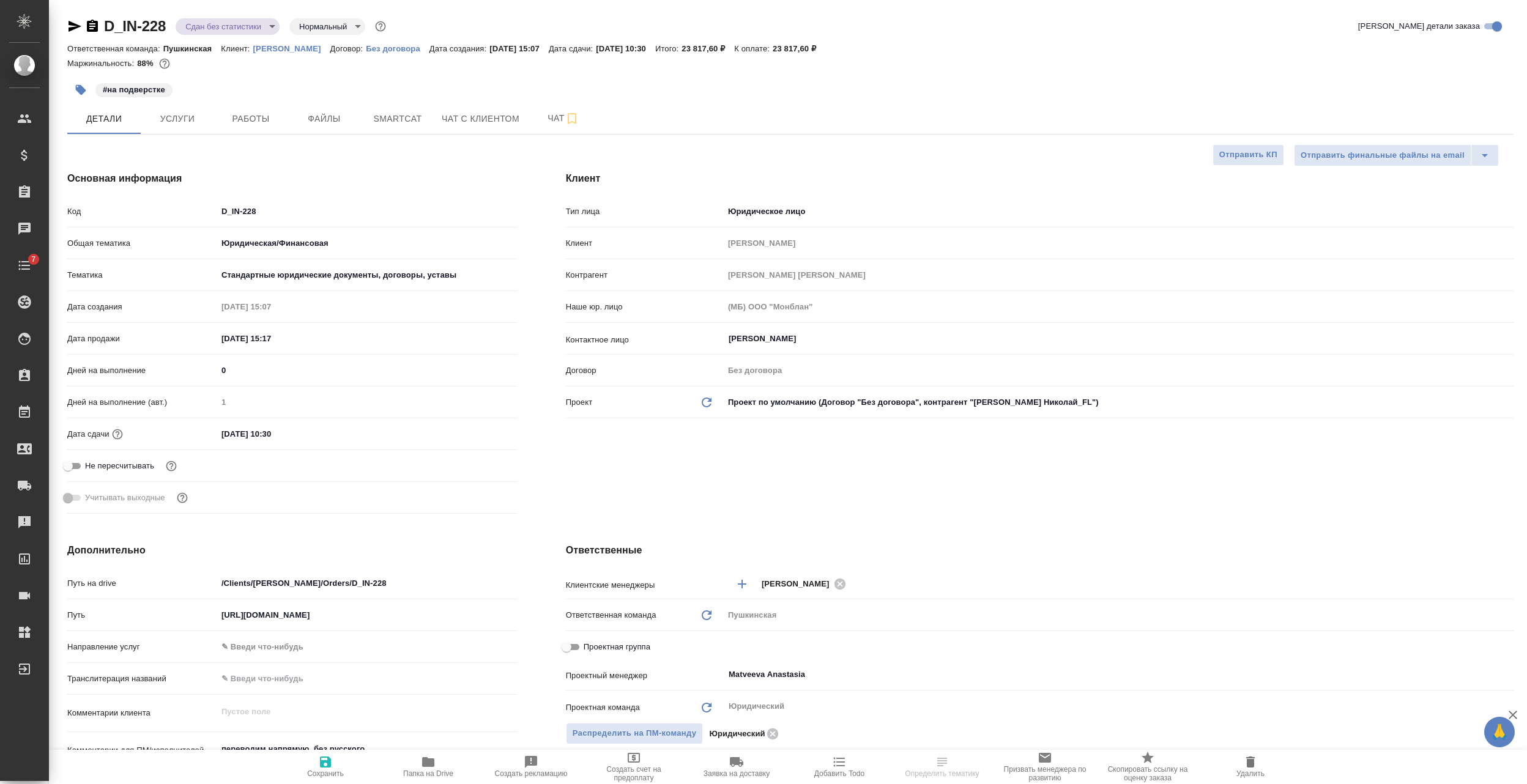
type textarea "x"
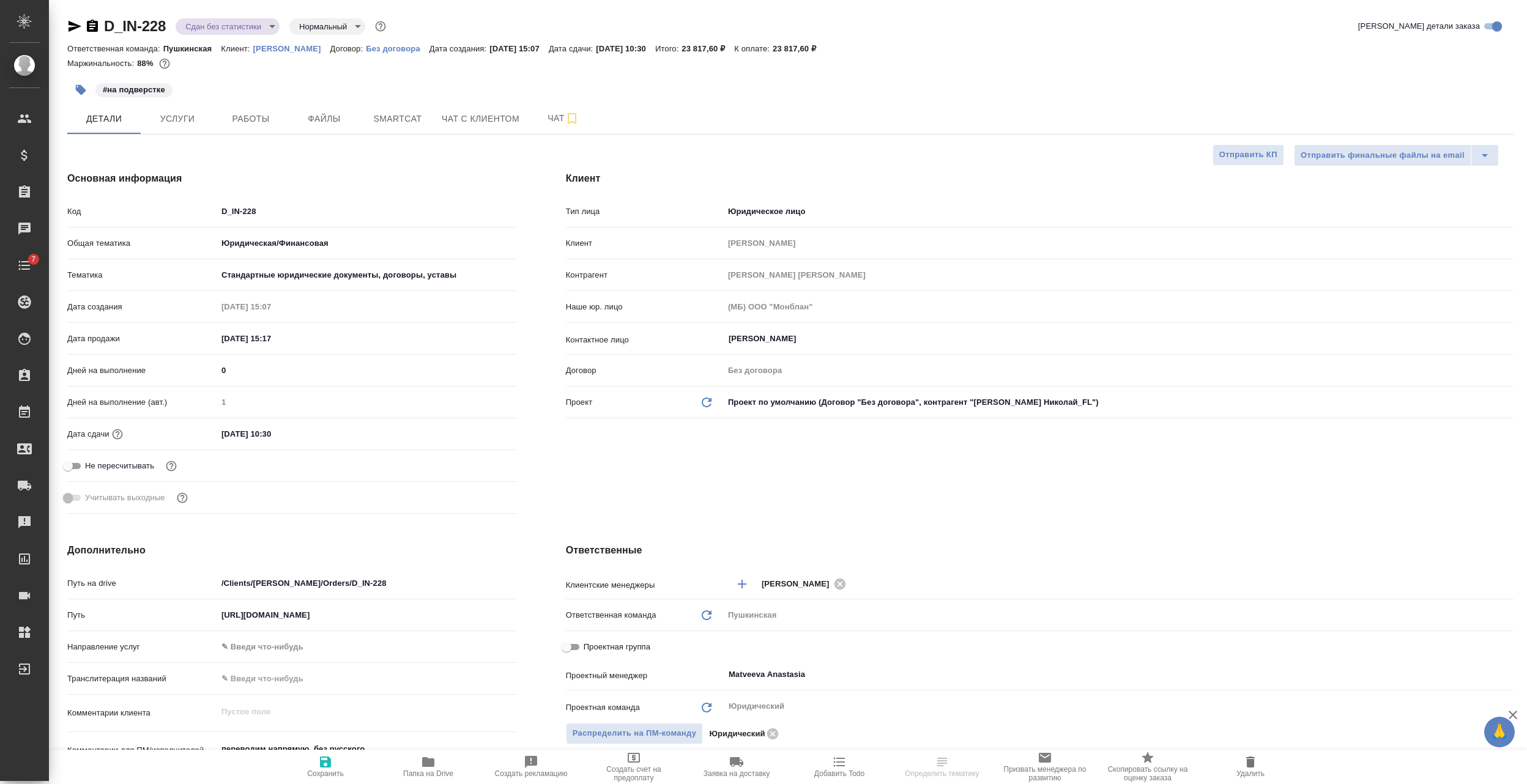
type textarea "x"
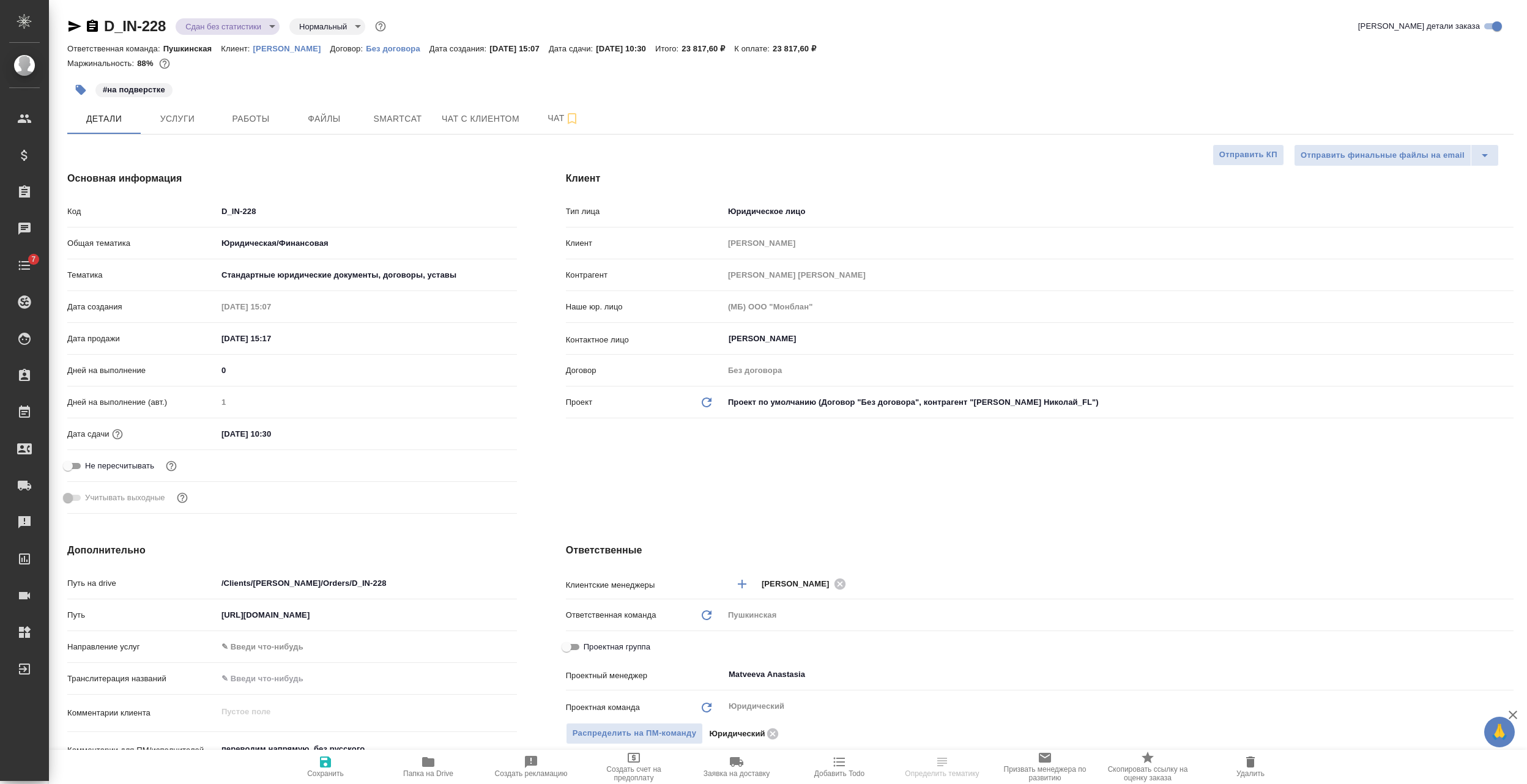
type textarea "x"
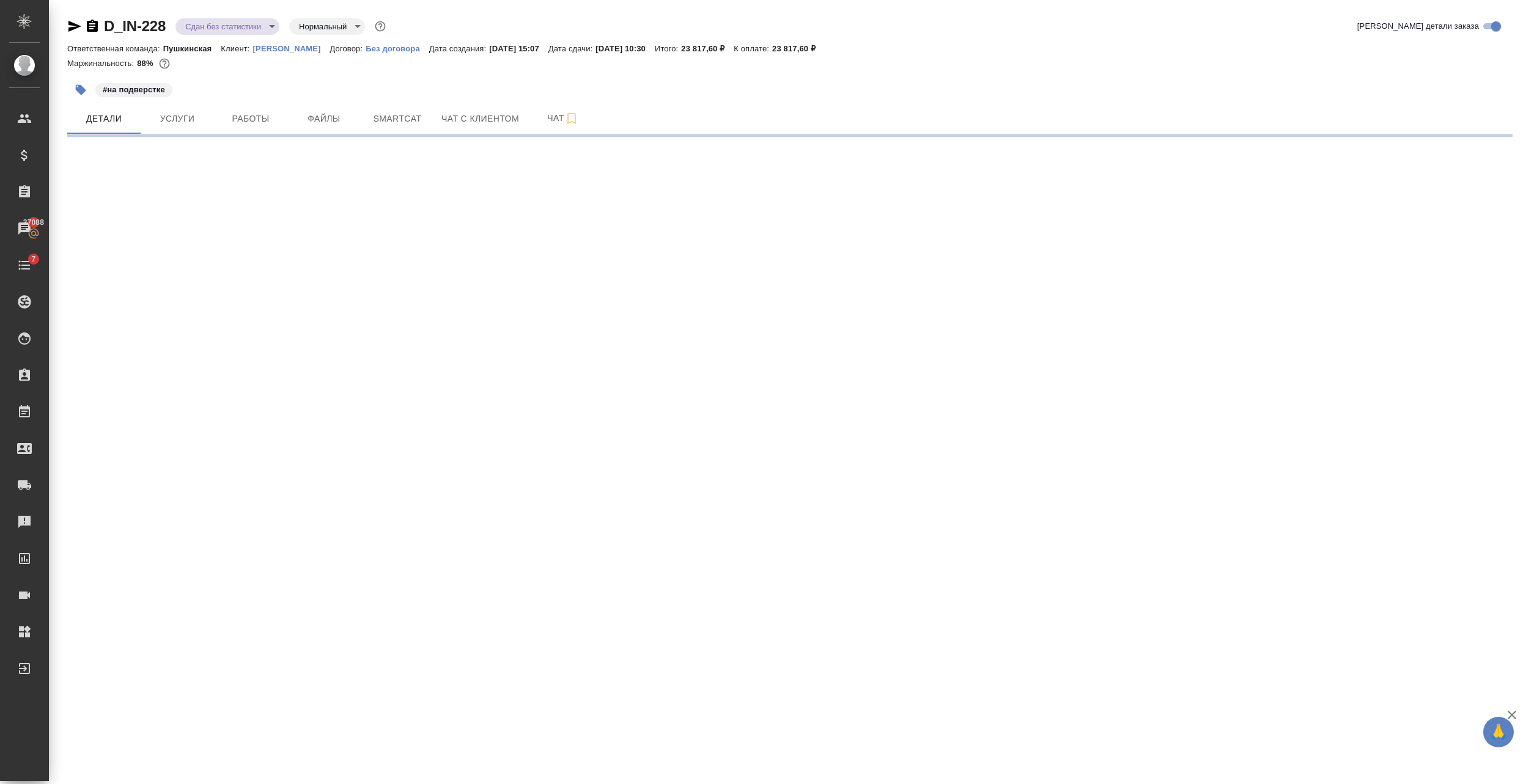
select select "RU"
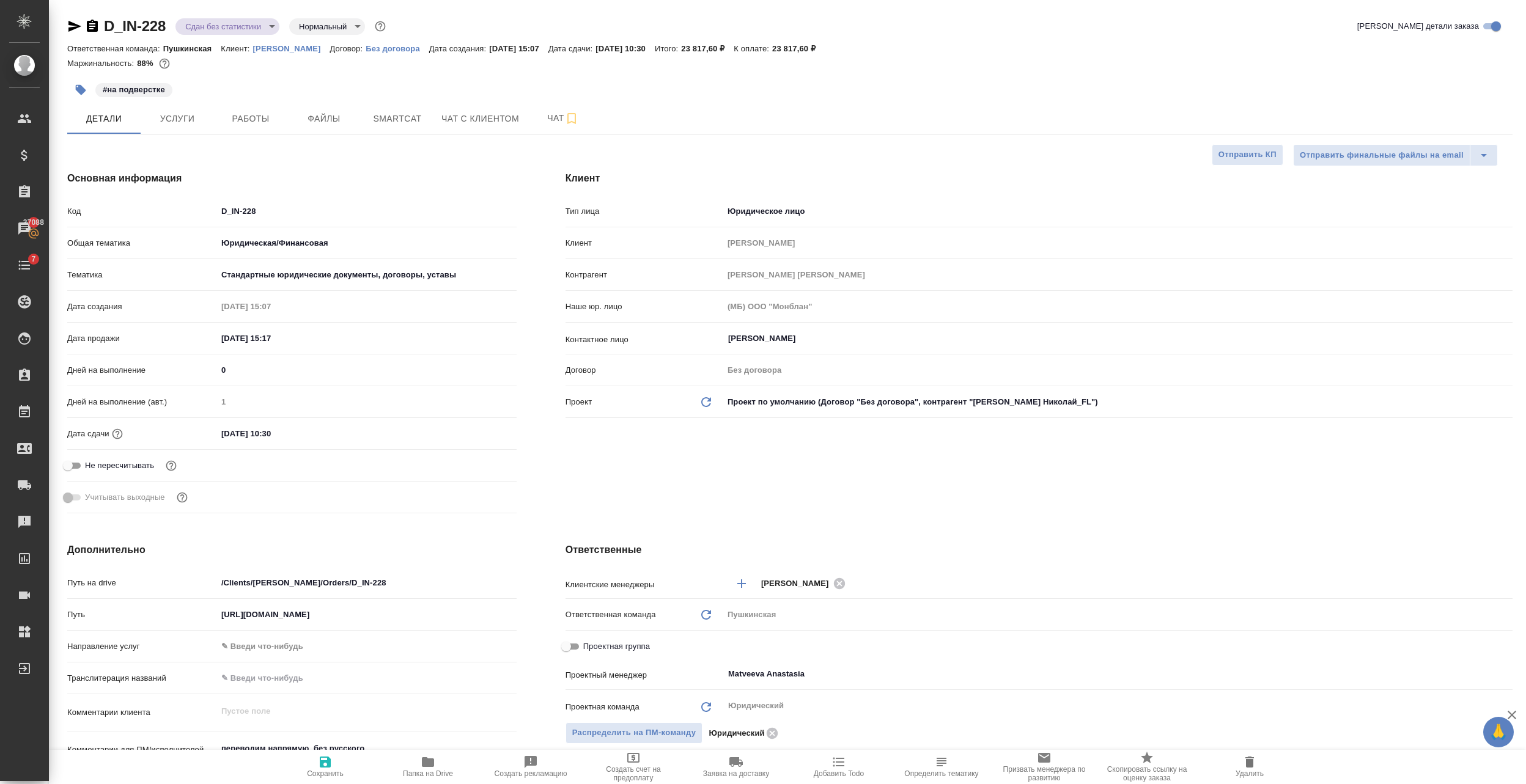
type textarea "x"
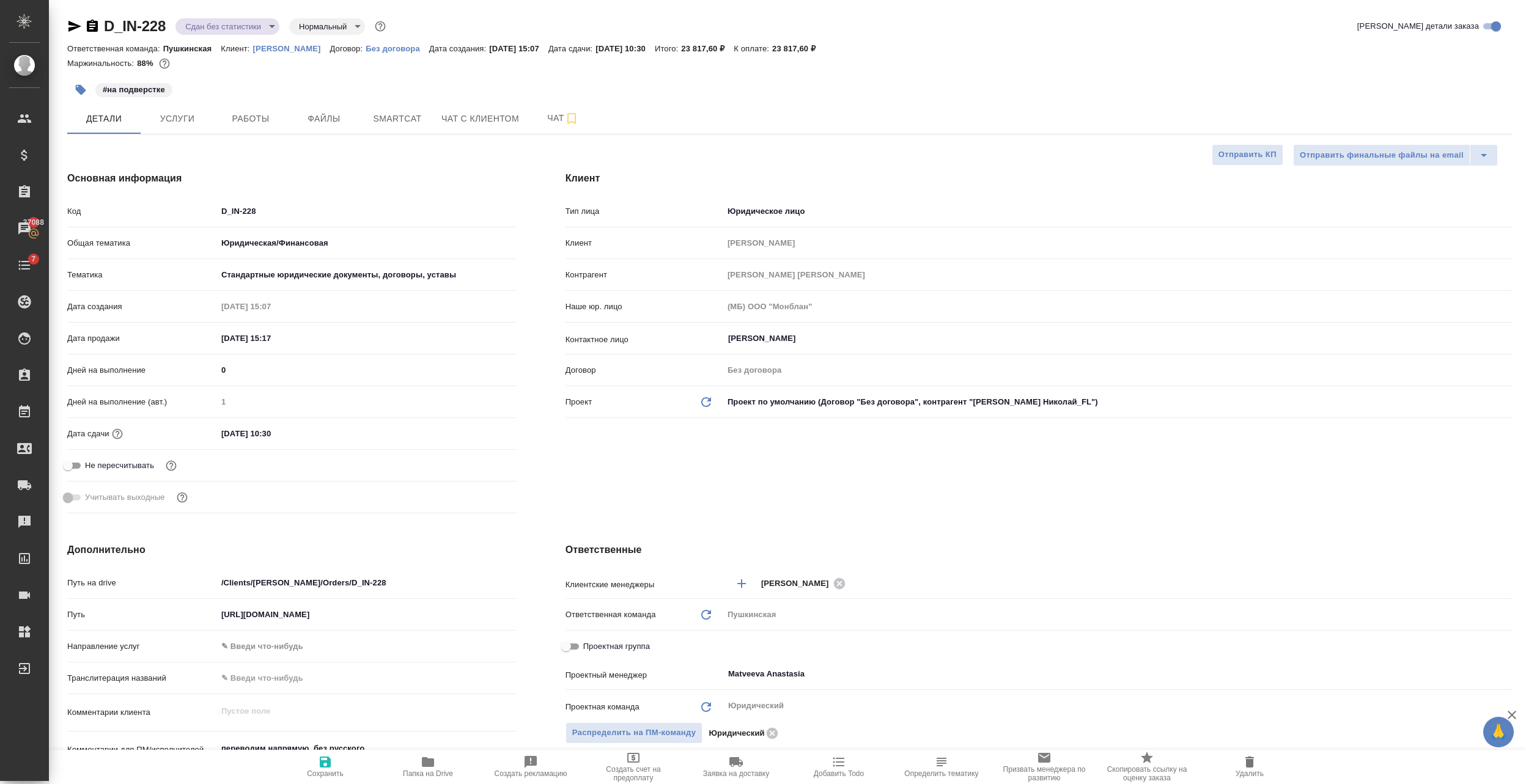
type textarea "x"
drag, startPoint x: 91, startPoint y: 23, endPoint x: 341, endPoint y: 3, distance: 250.8
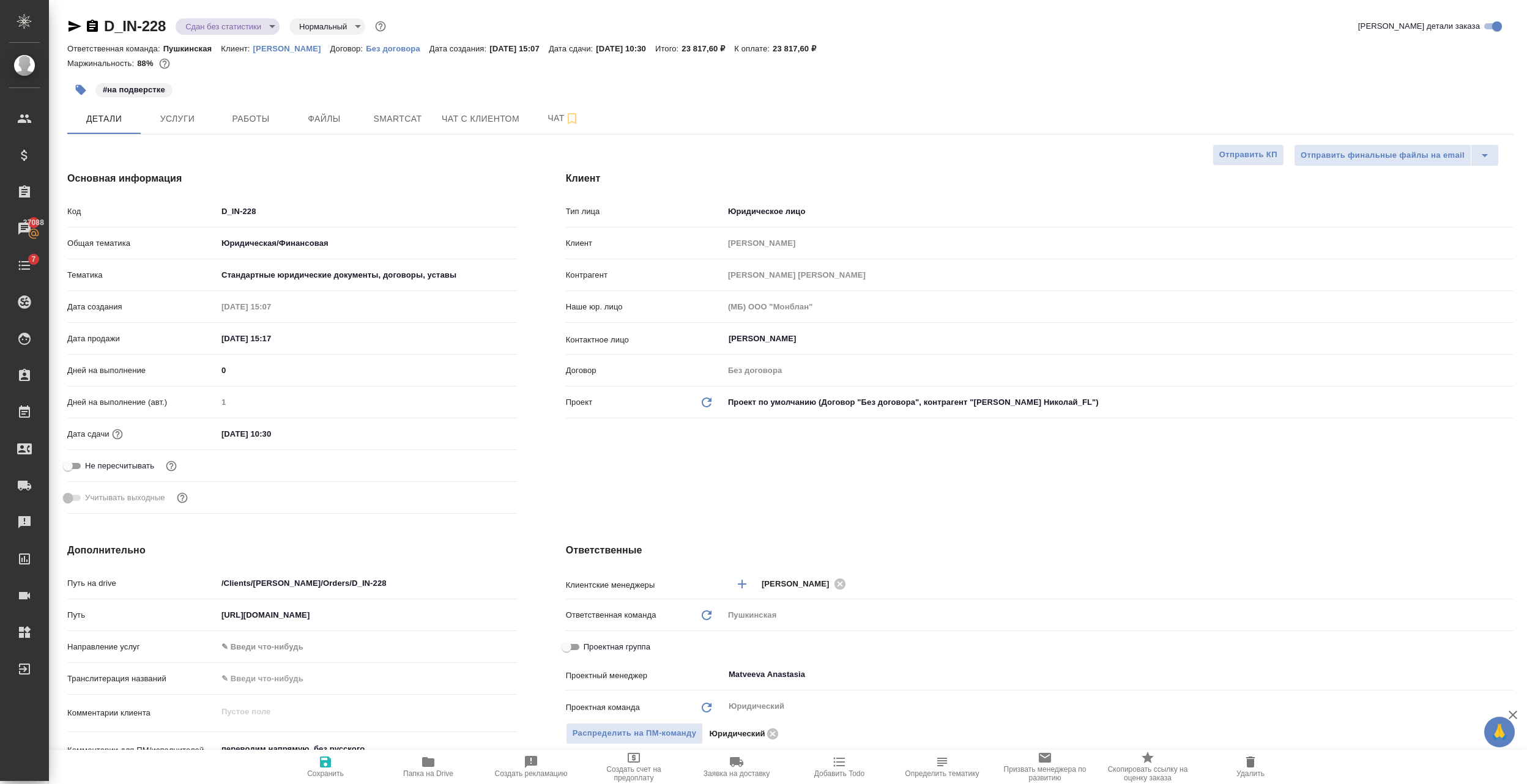
click at [91, 23] on icon "button" at bounding box center [92, 25] width 11 height 12
type textarea "x"
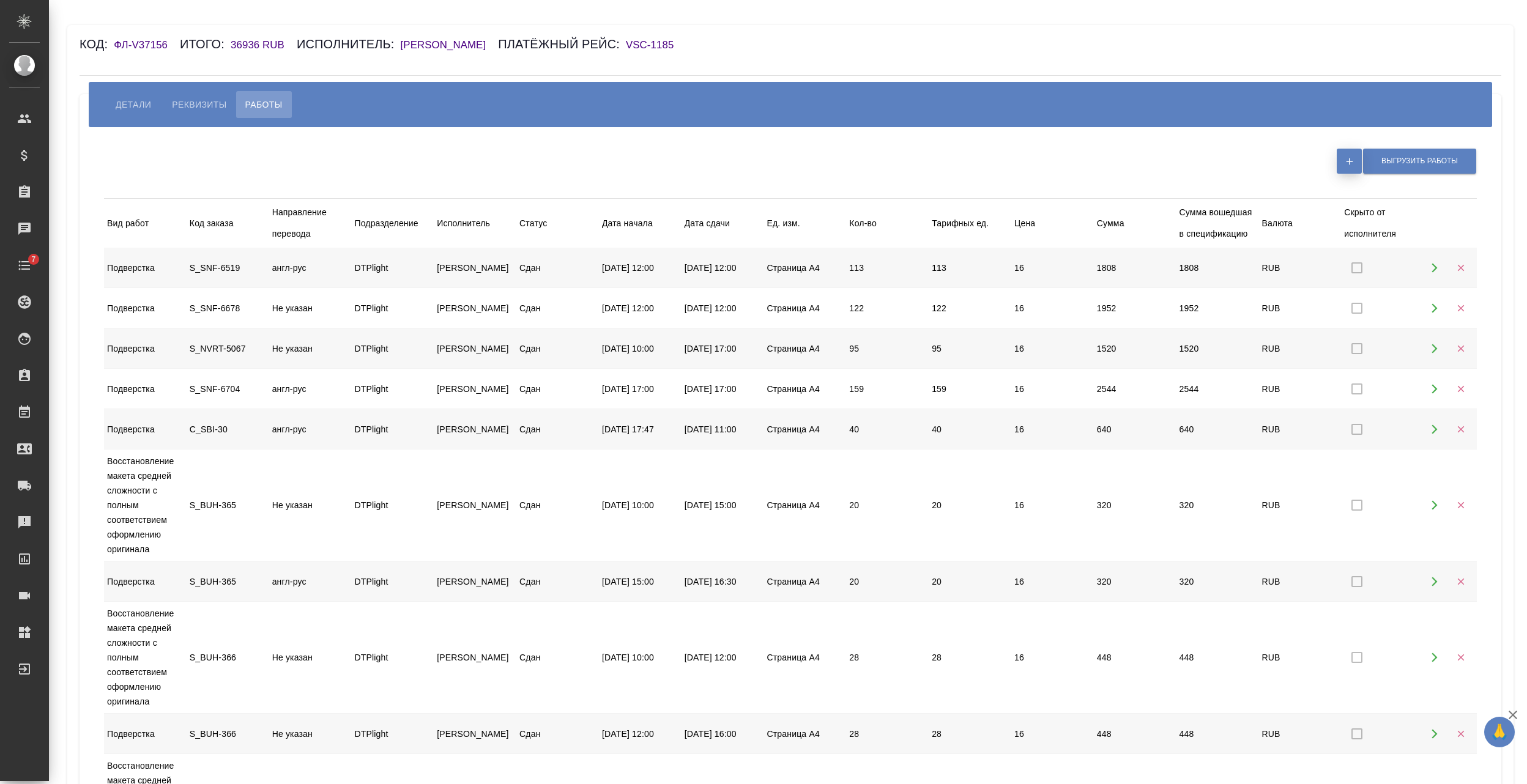
click at [1342, 156] on button "button" at bounding box center [1349, 162] width 25 height 25
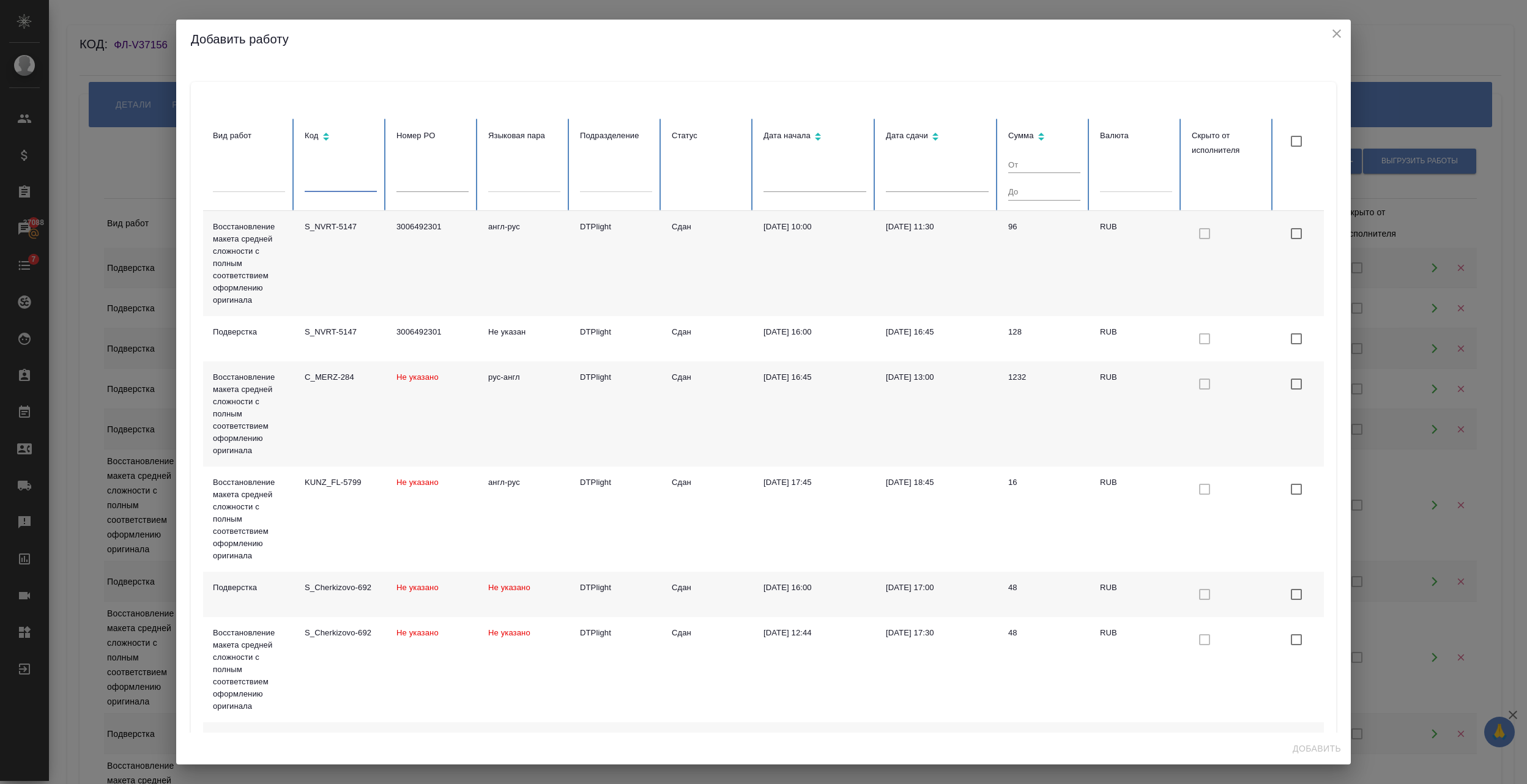
paste input "D_IN-228"
type input "D_IN-228"
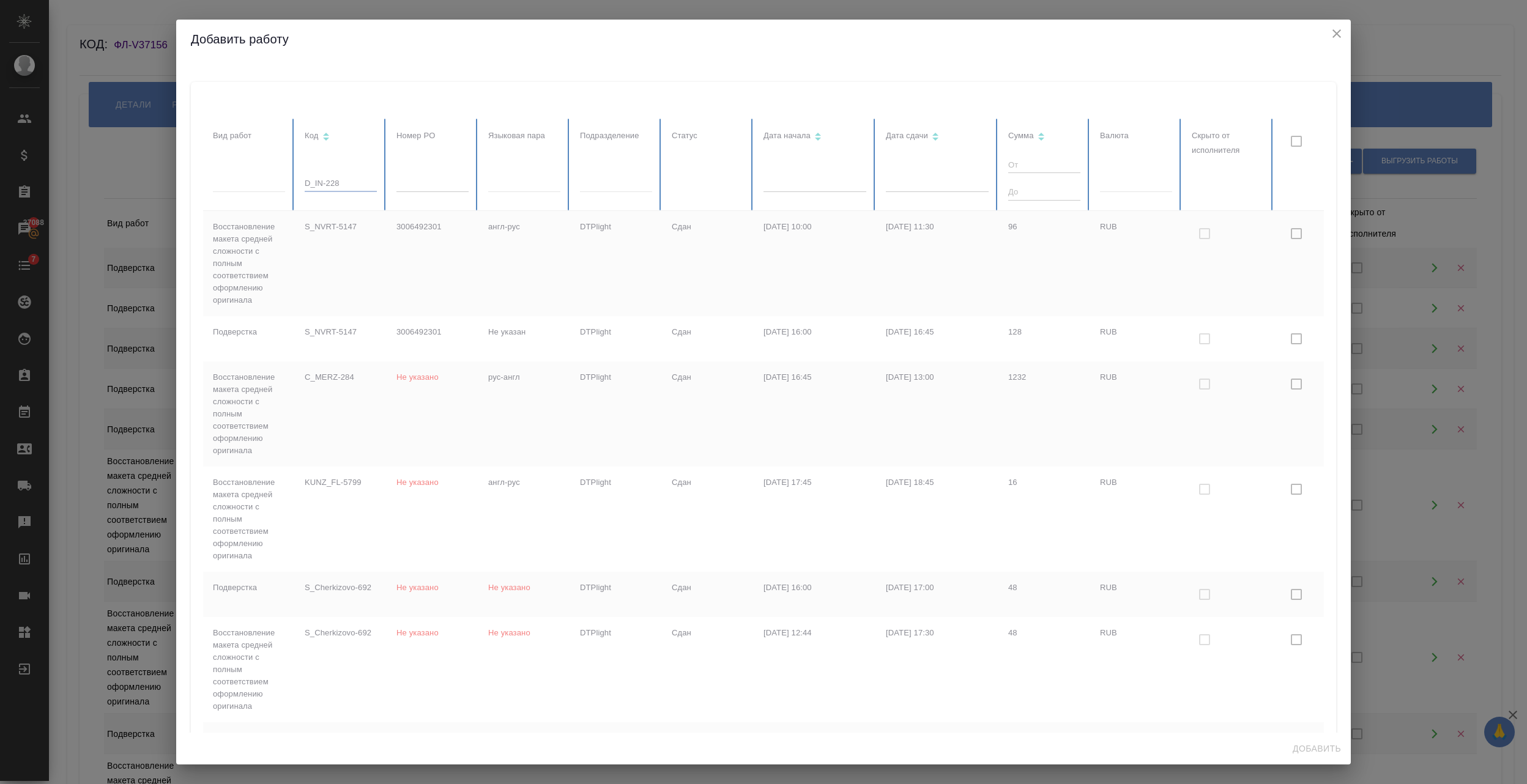
checkbox input "true"
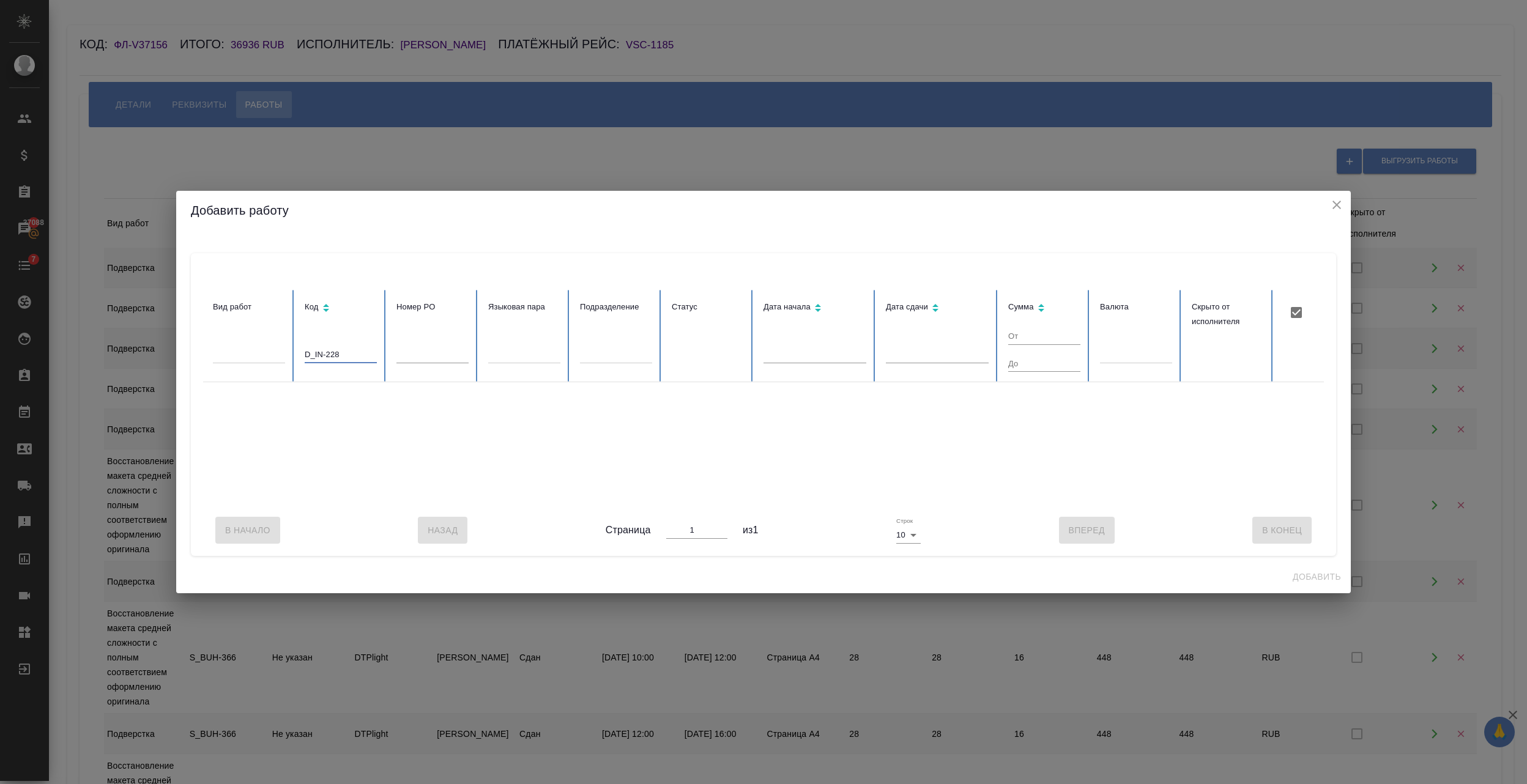
type input "D_IN-228"
click at [1291, 309] on input "checkbox" at bounding box center [1297, 313] width 25 height 25
checkbox input "true"
drag, startPoint x: 361, startPoint y: 353, endPoint x: 45, endPoint y: 377, distance: 316.9
click at [45, 382] on div "Добавить работу Вид работ Код D_IN-228 Номер PO Языковая пара Подразделение Ста…" at bounding box center [764, 392] width 1527 height 784
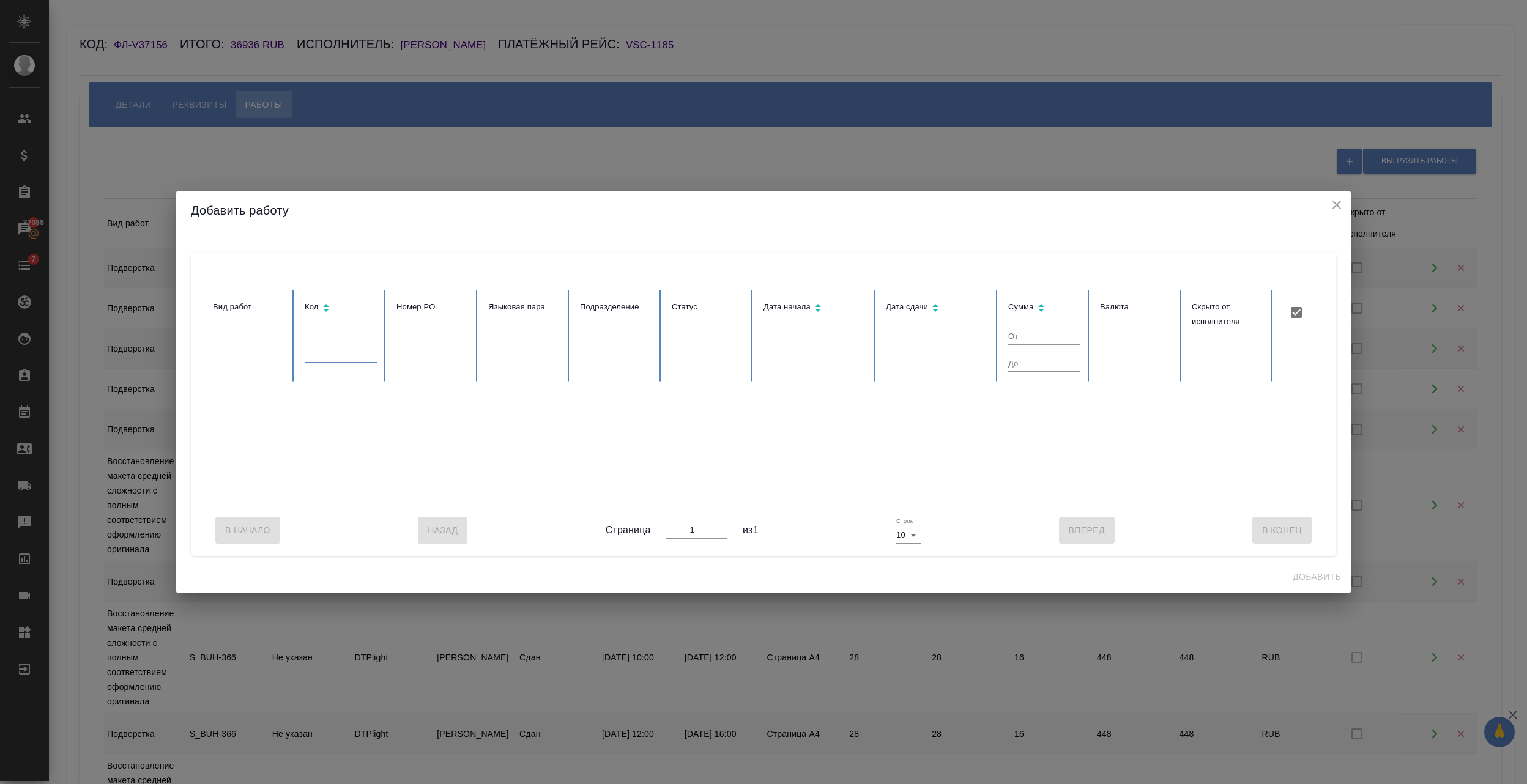
checkbox input "false"
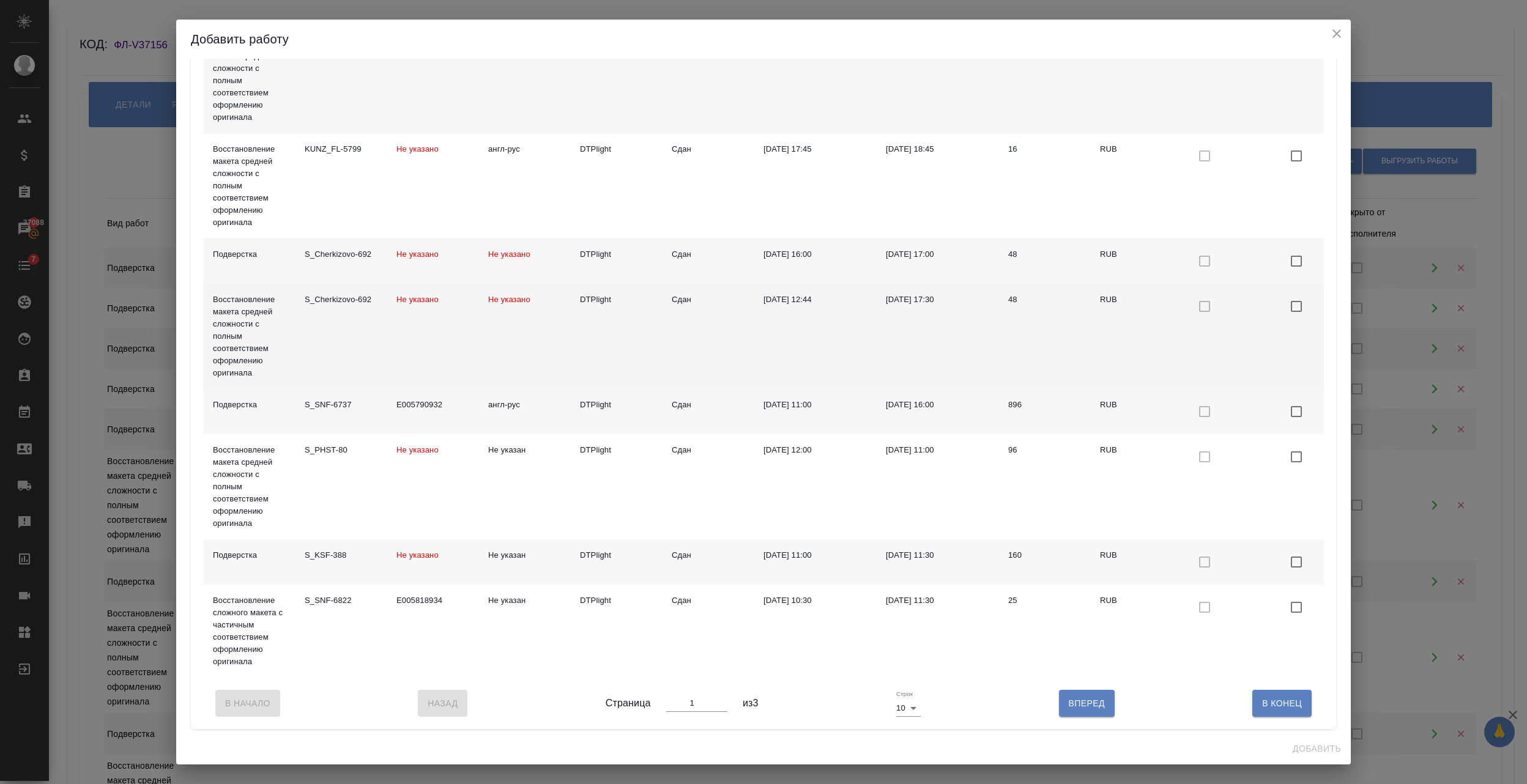
scroll to position [346, 0]
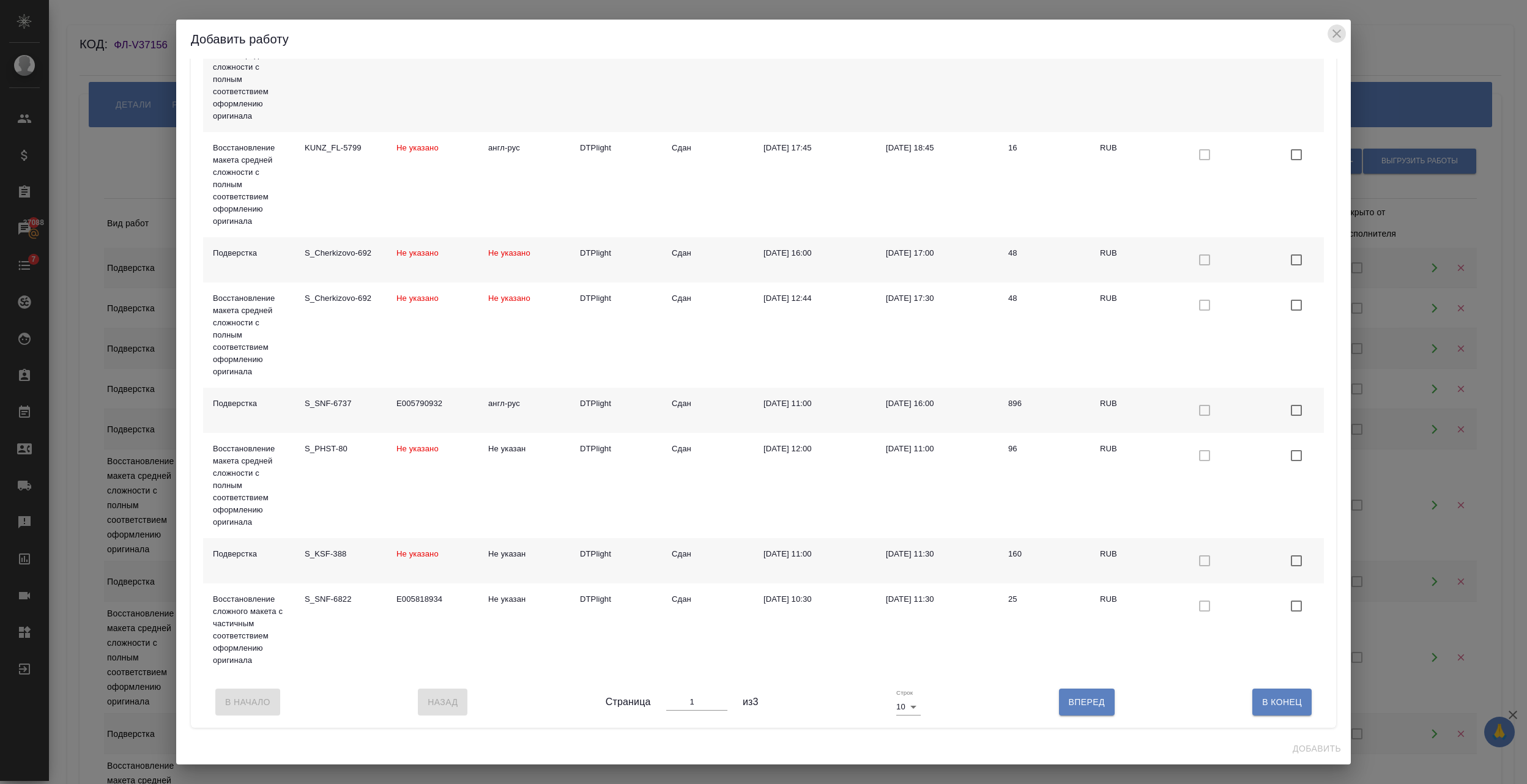
click at [1341, 28] on icon "close" at bounding box center [1337, 33] width 15 height 15
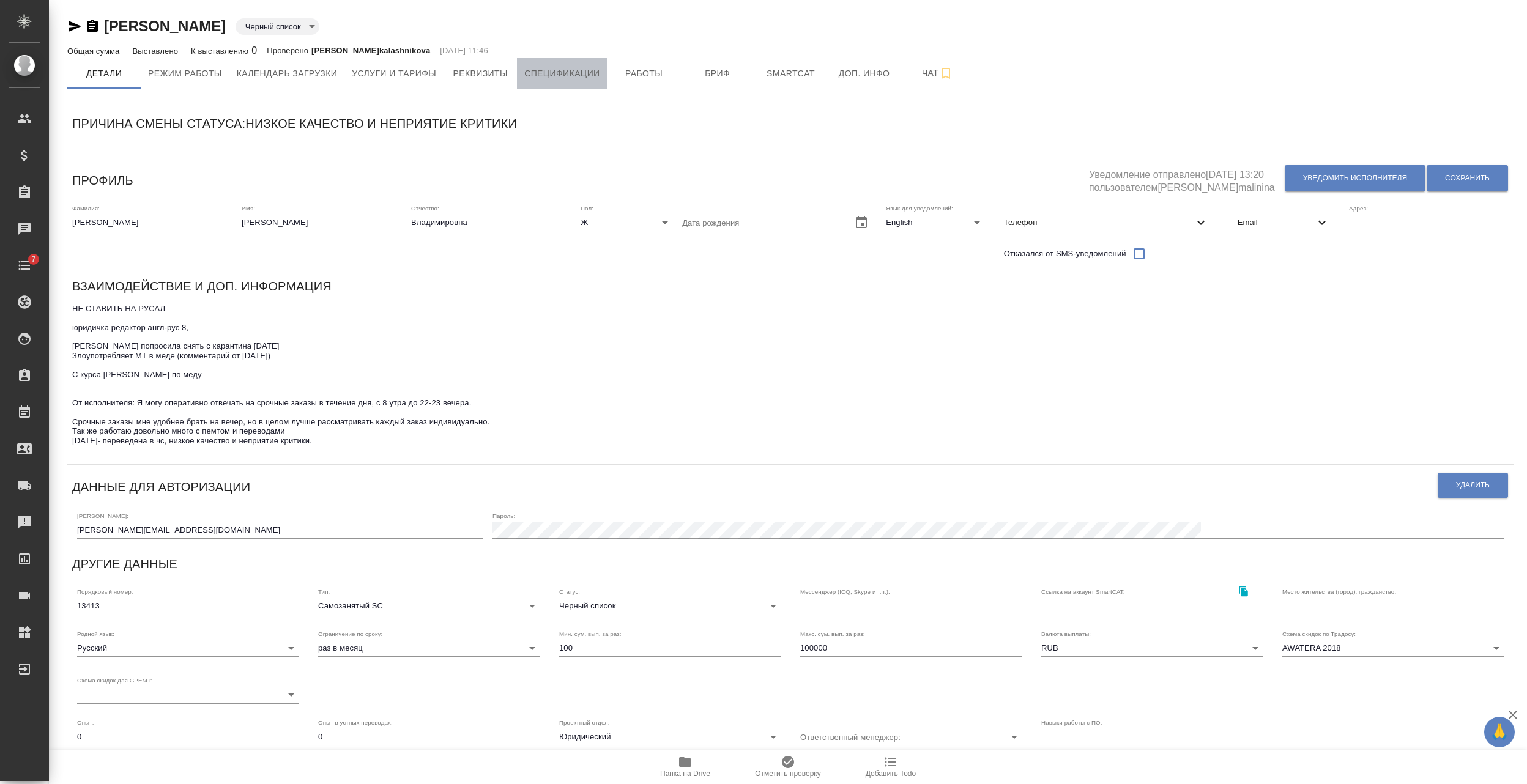
click at [586, 71] on span "Спецификации" at bounding box center [562, 73] width 75 height 15
